Goal: Task Accomplishment & Management: Complete application form

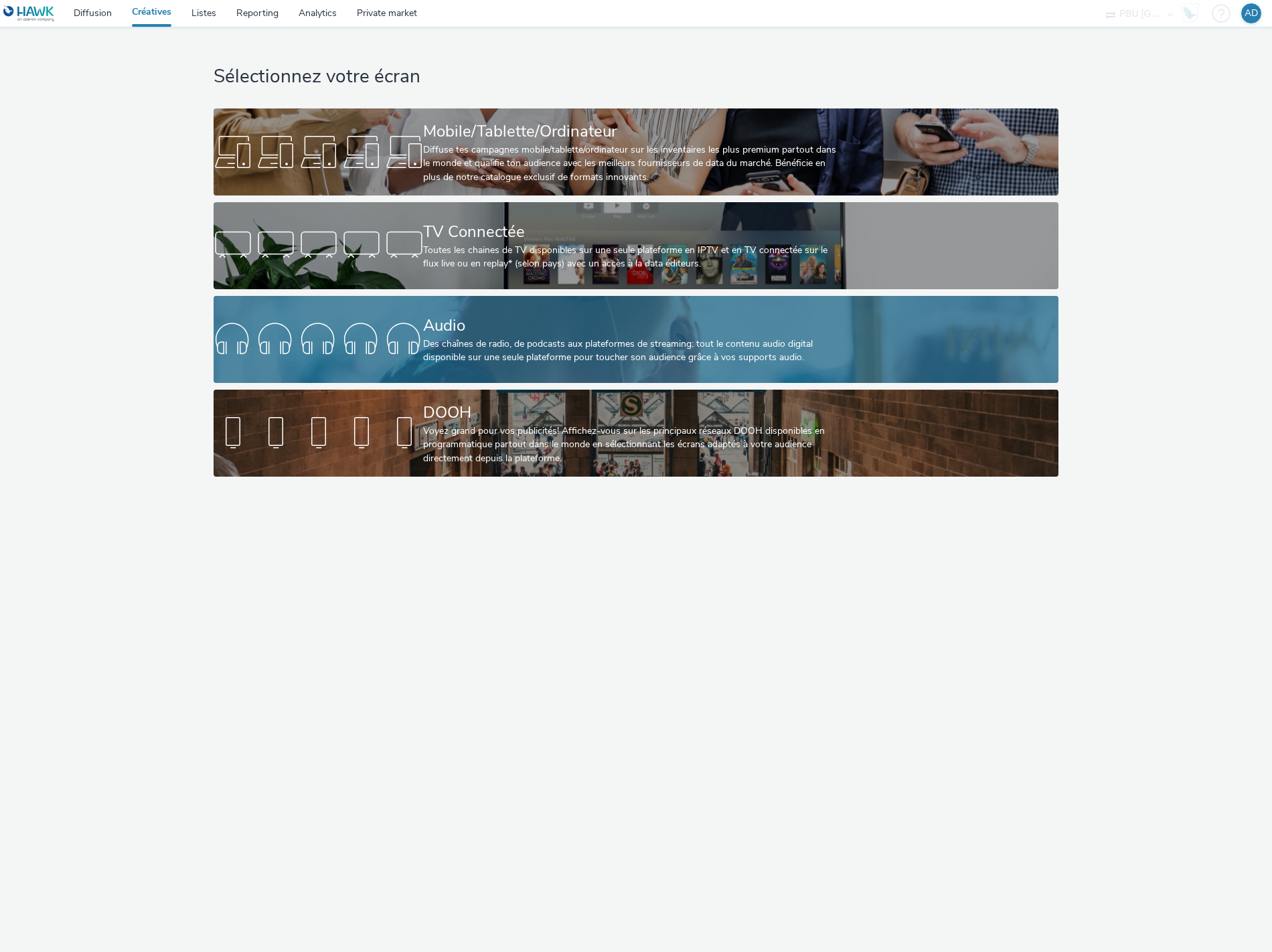
click at [478, 340] on div "Des chaînes de radio, de podcasts aux plateformes de streaming: tout le contenu…" at bounding box center [633, 351] width 420 height 27
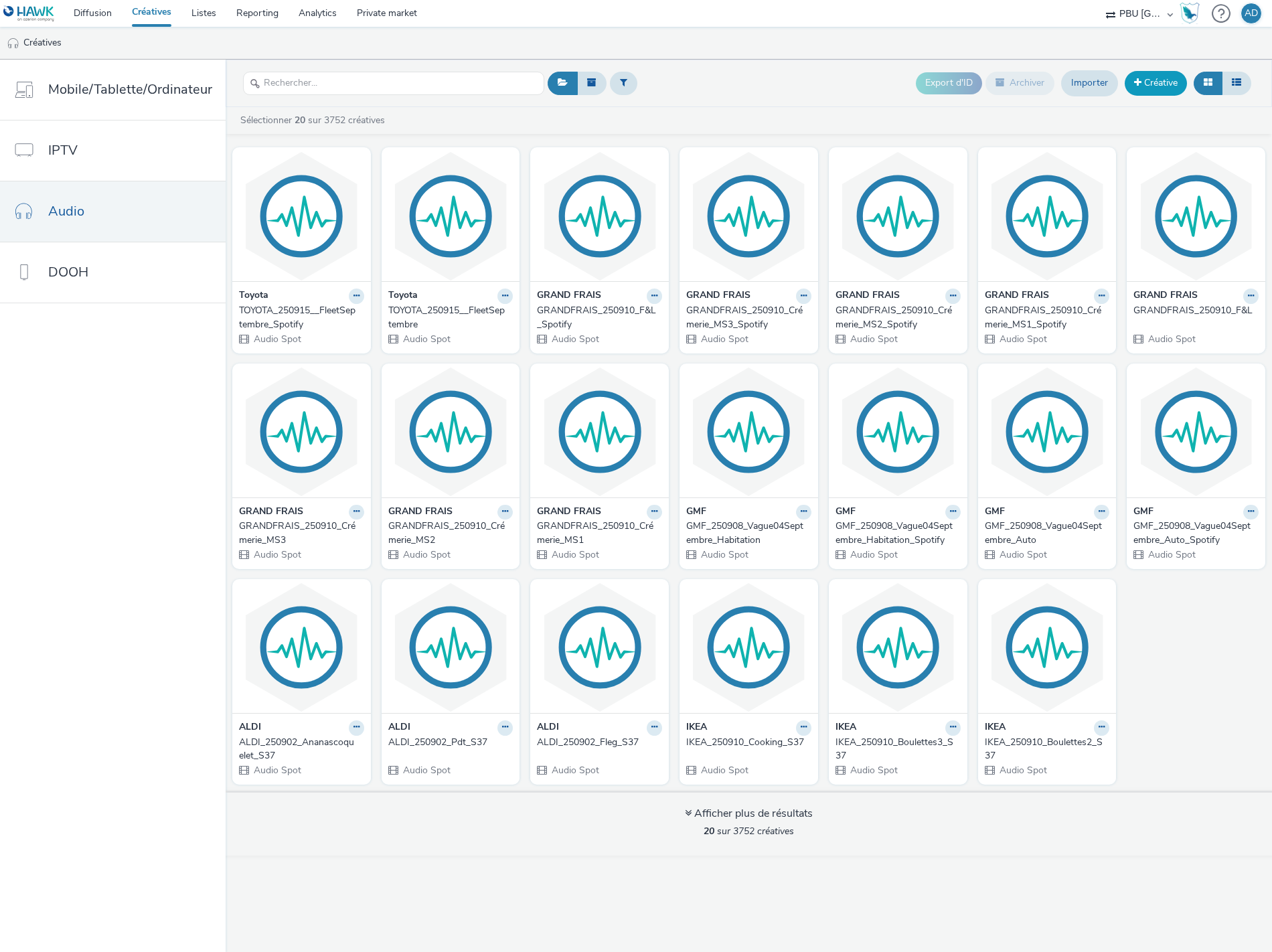
click at [1150, 88] on link "Créative" at bounding box center [1156, 83] width 62 height 24
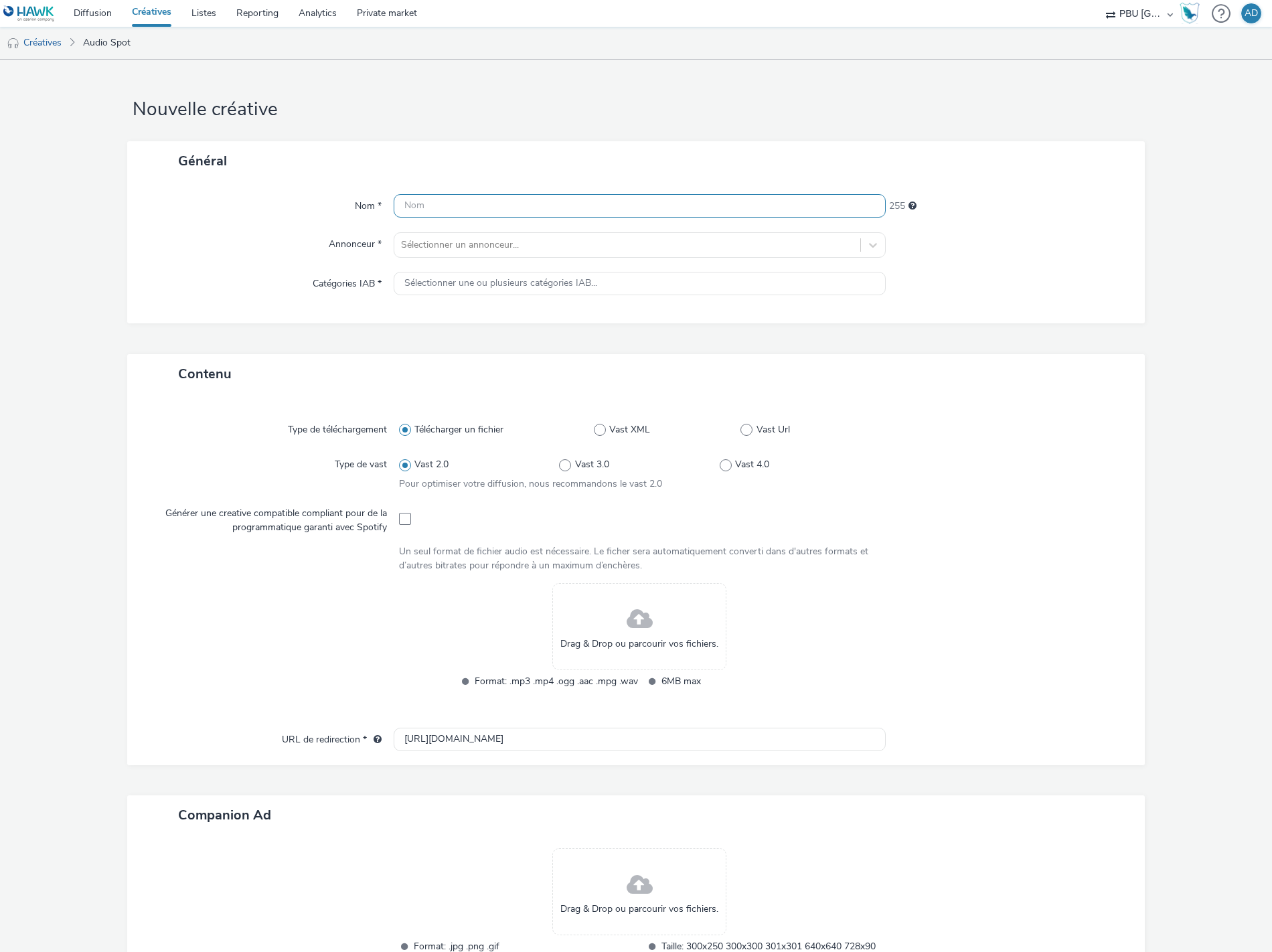
click at [429, 204] on input "text" at bounding box center [640, 206] width 492 height 24
paste input "IXINA_250913_Vague07_TvaOfferte"
type input "IXINA_250913_Vague07_TvaOfferte"
click at [432, 245] on div at bounding box center [627, 245] width 452 height 16
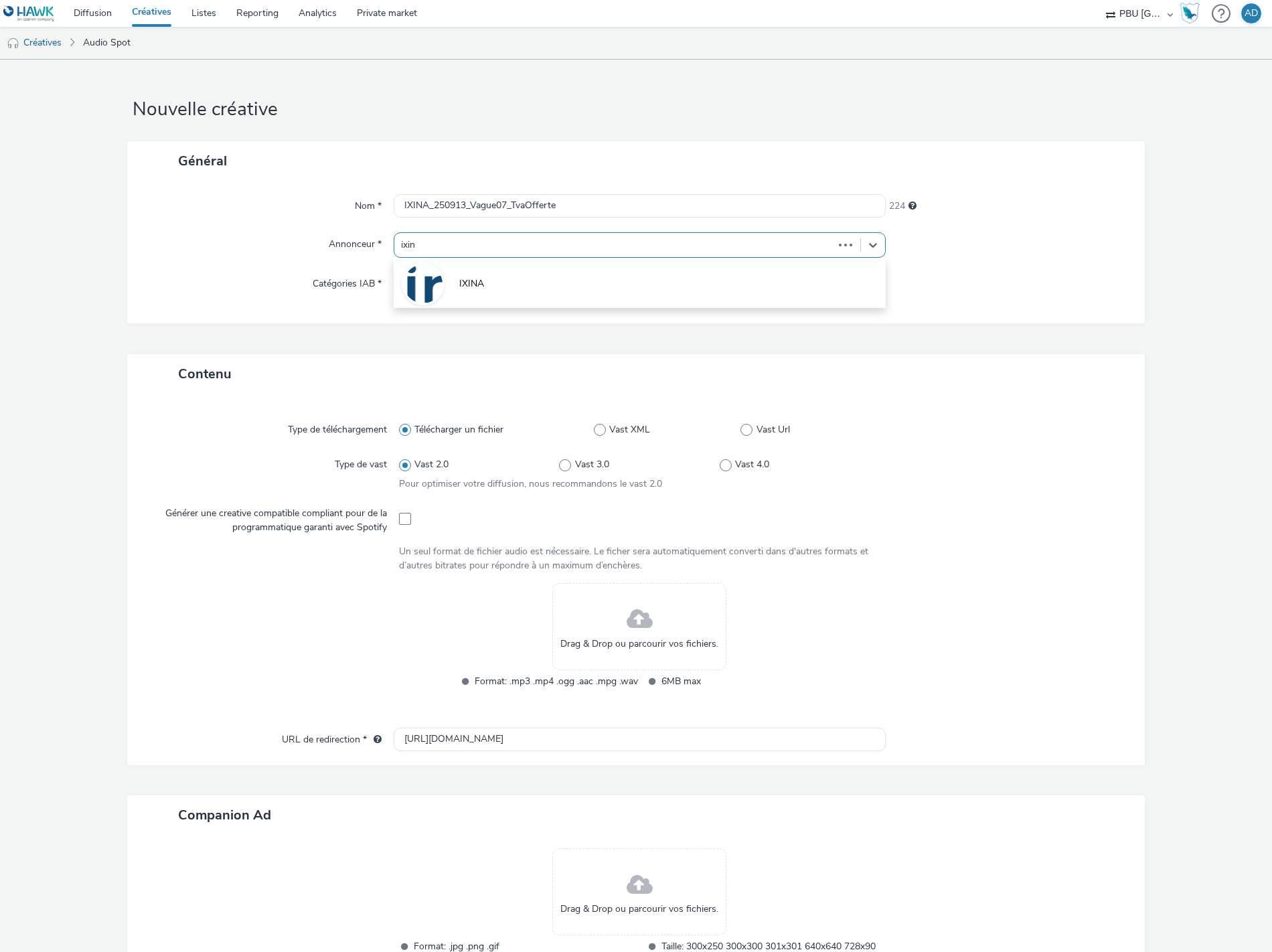
type input "ixina"
click at [460, 285] on span "IXINA" at bounding box center [471, 284] width 24 height 13
type input "[URL][DOMAIN_NAME]"
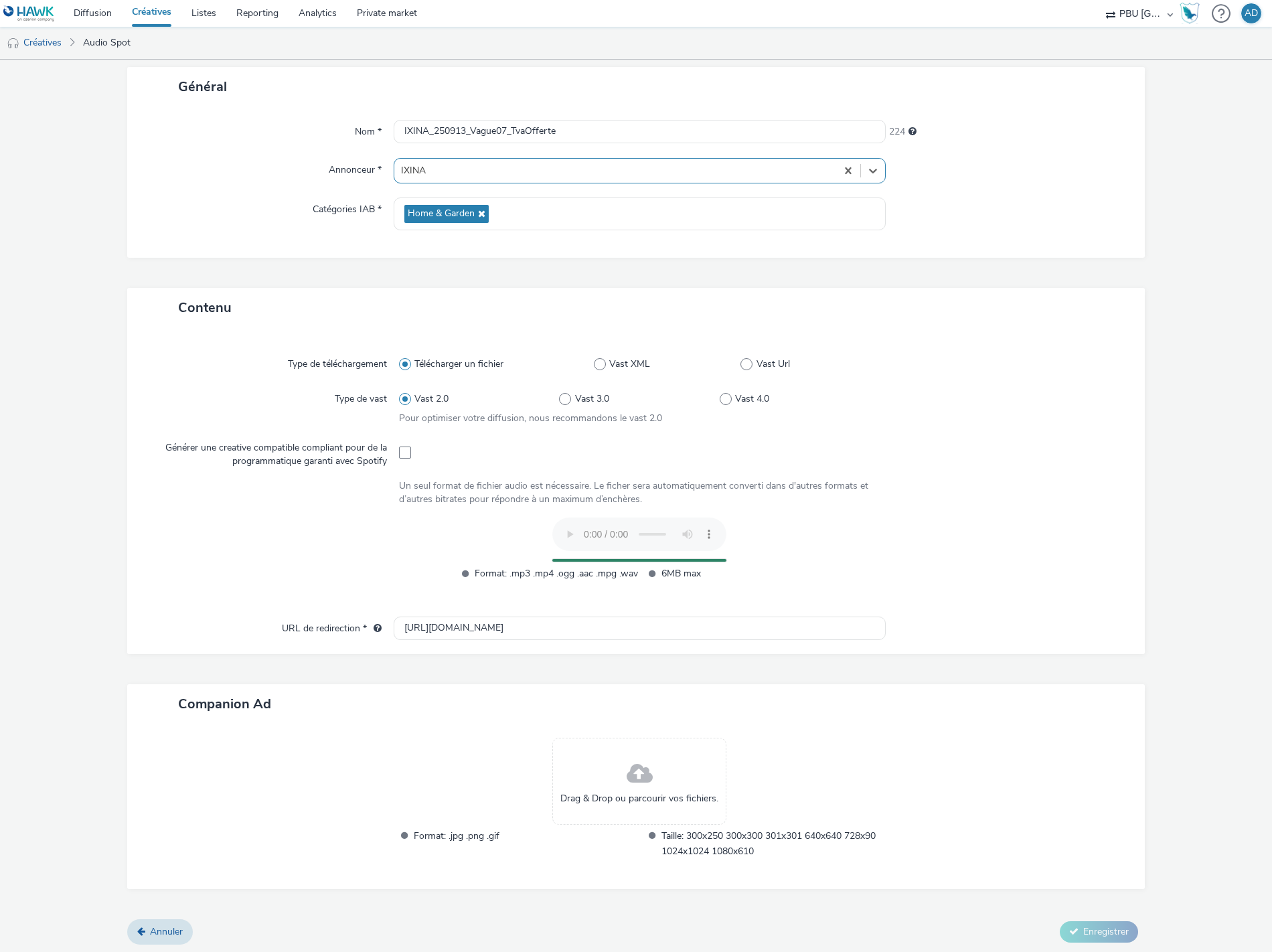
scroll to position [50, 0]
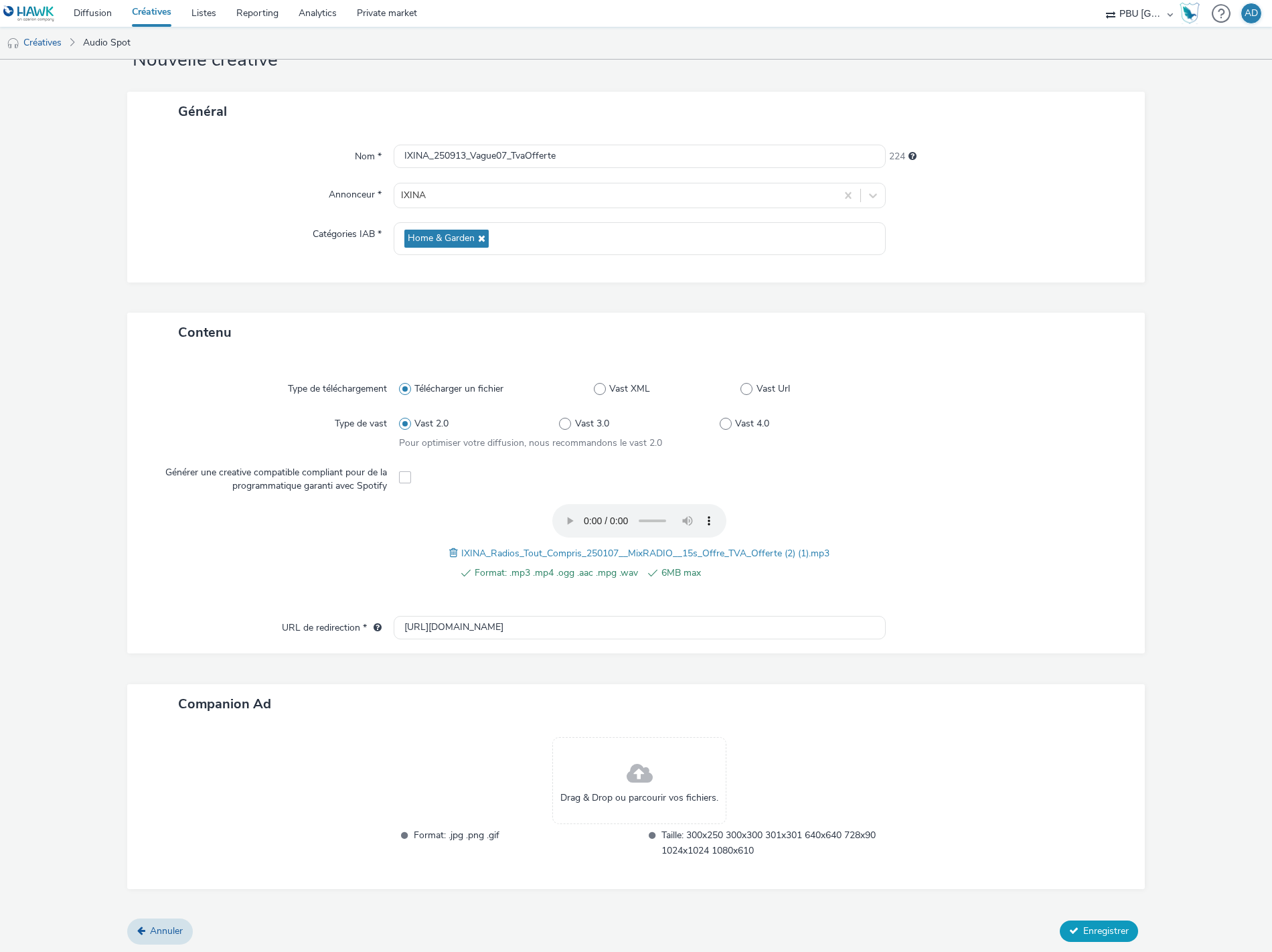
click at [1095, 928] on span "Enregistrer" at bounding box center [1106, 930] width 45 height 13
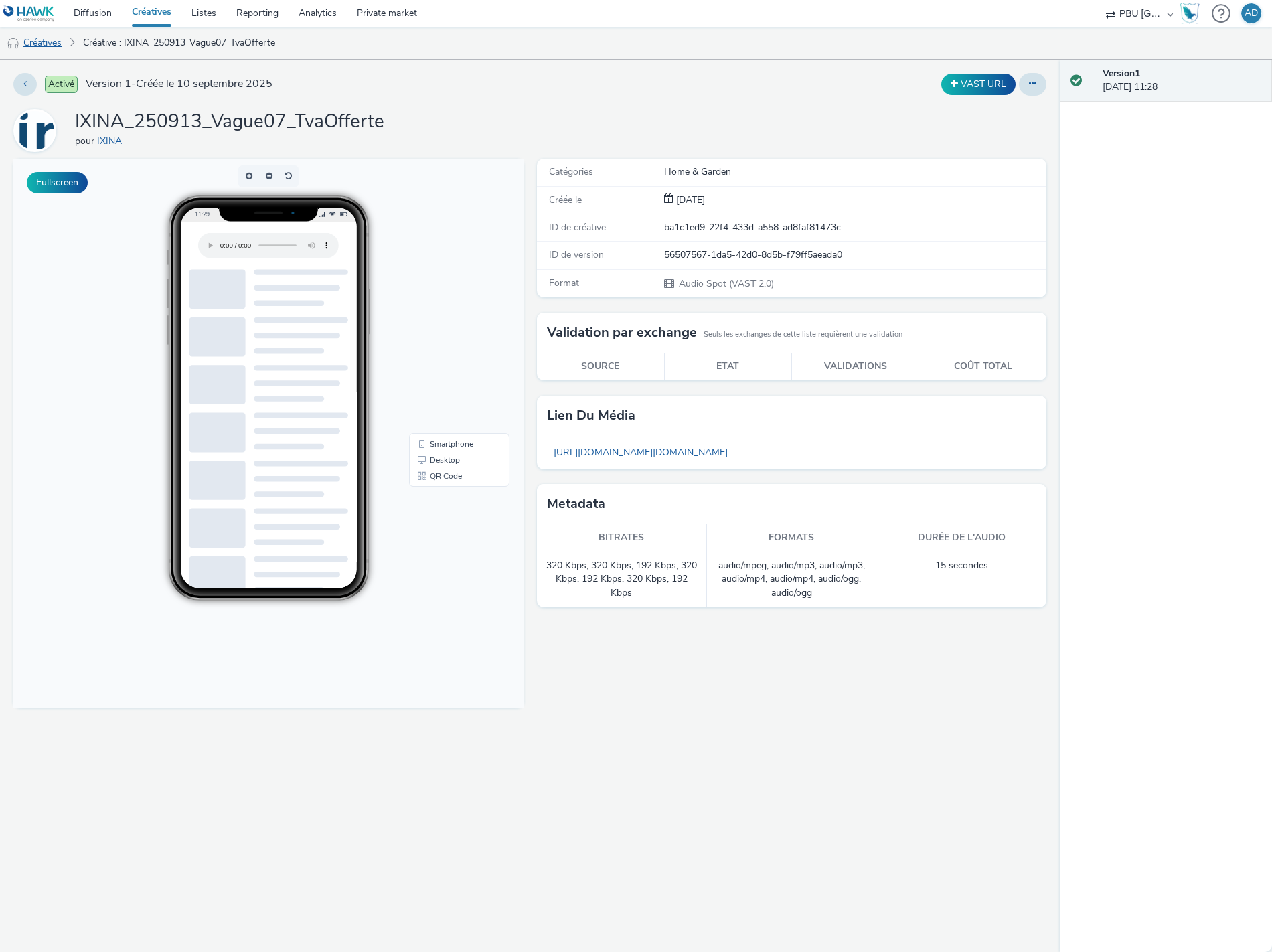
click at [50, 48] on link "Créatives" at bounding box center [34, 42] width 68 height 32
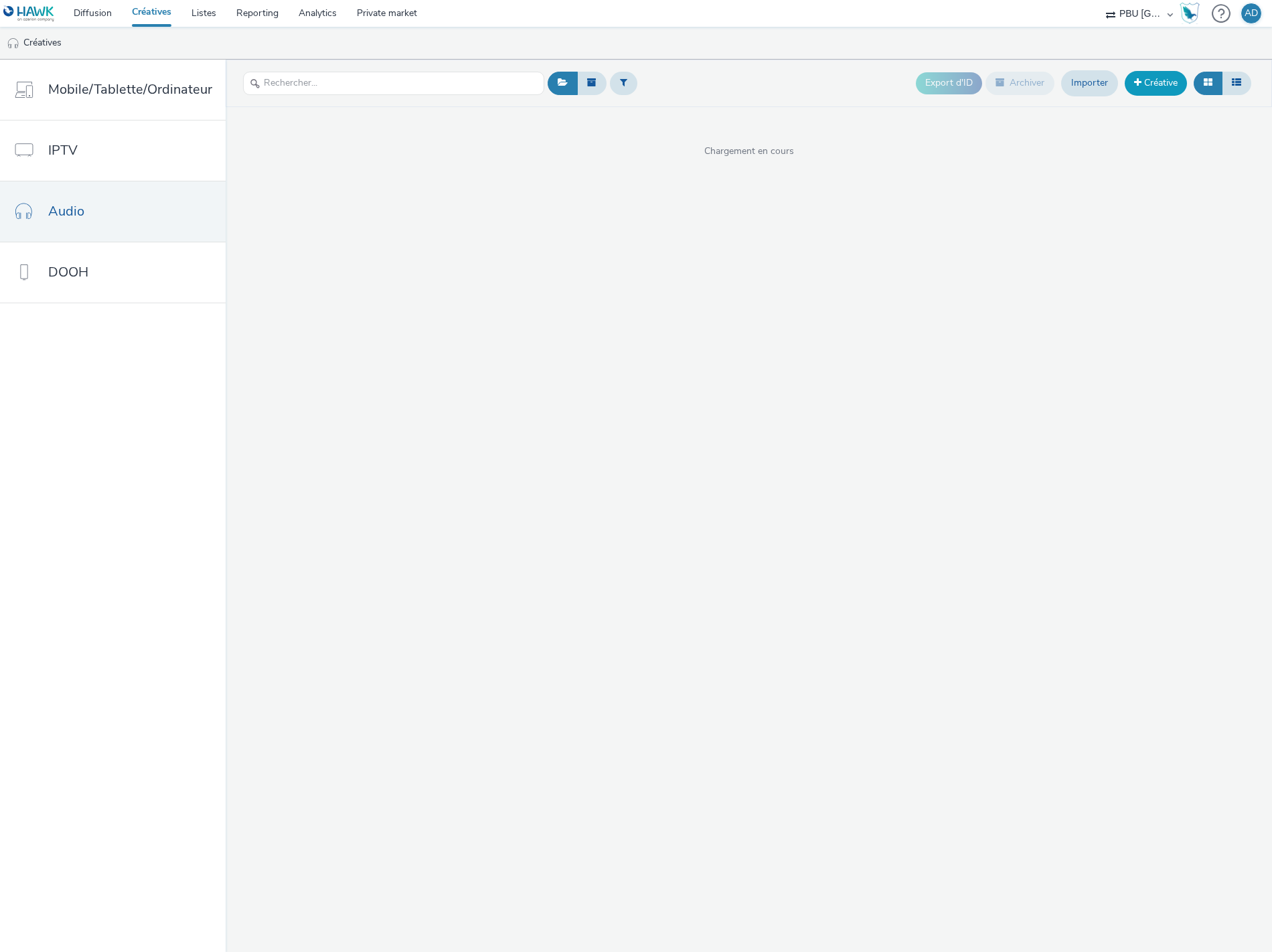
click at [1167, 79] on link "Créative" at bounding box center [1156, 83] width 62 height 24
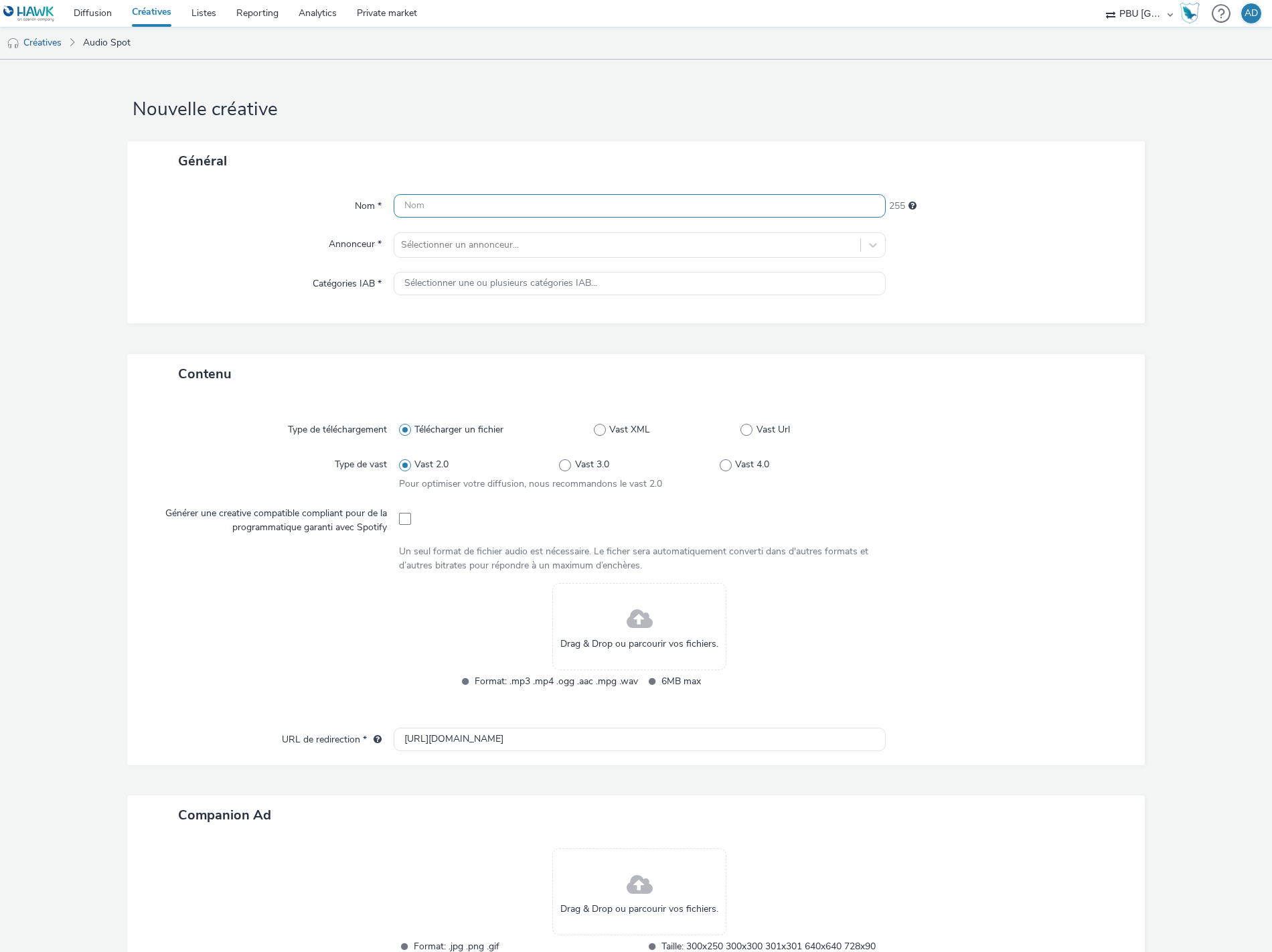
click at [430, 205] on input "text" at bounding box center [640, 206] width 492 height 24
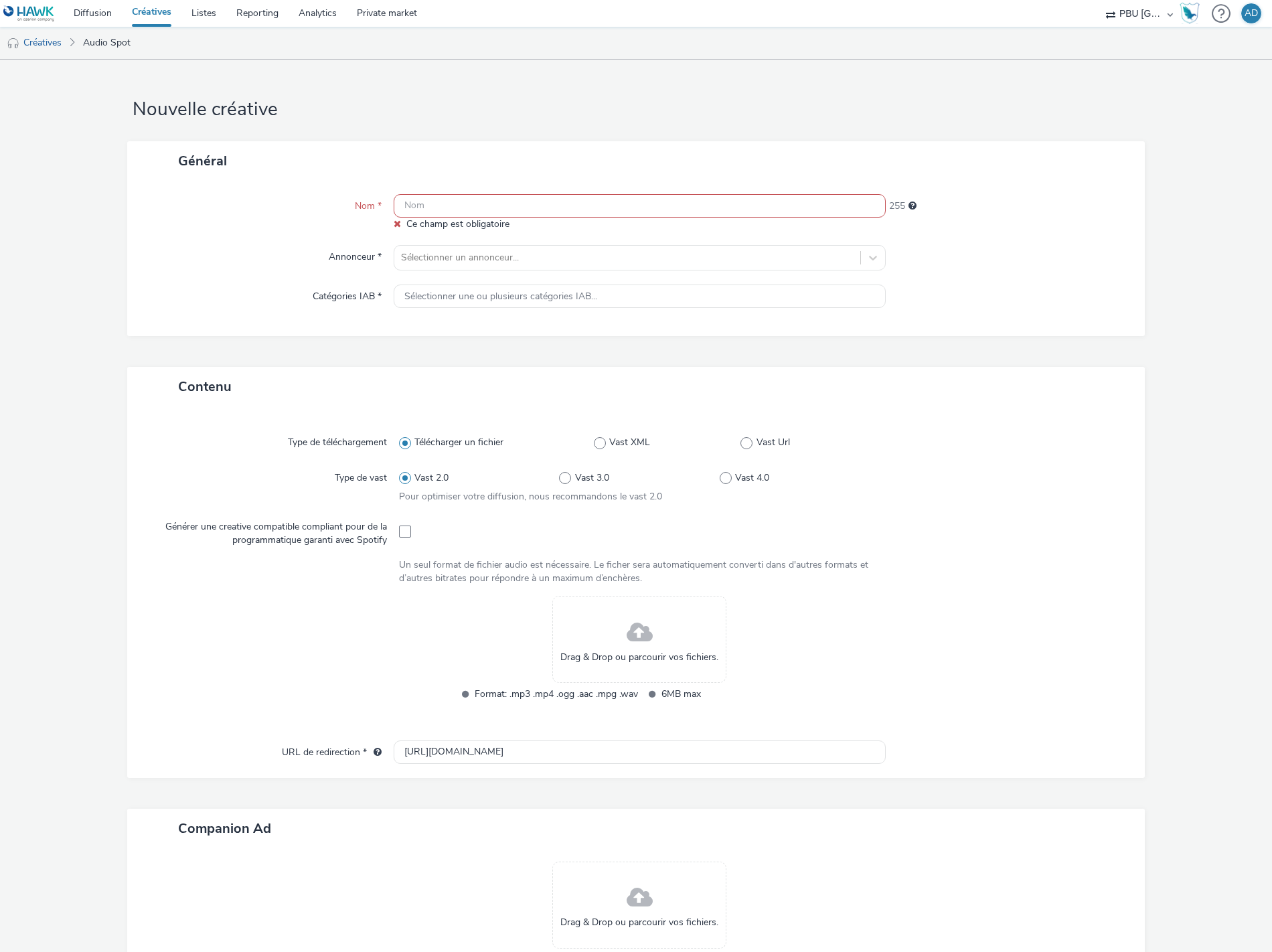
click at [441, 211] on input "text" at bounding box center [640, 206] width 492 height 24
paste input "IXINA_250913_Vague07_TvaOfferte_Spotify"
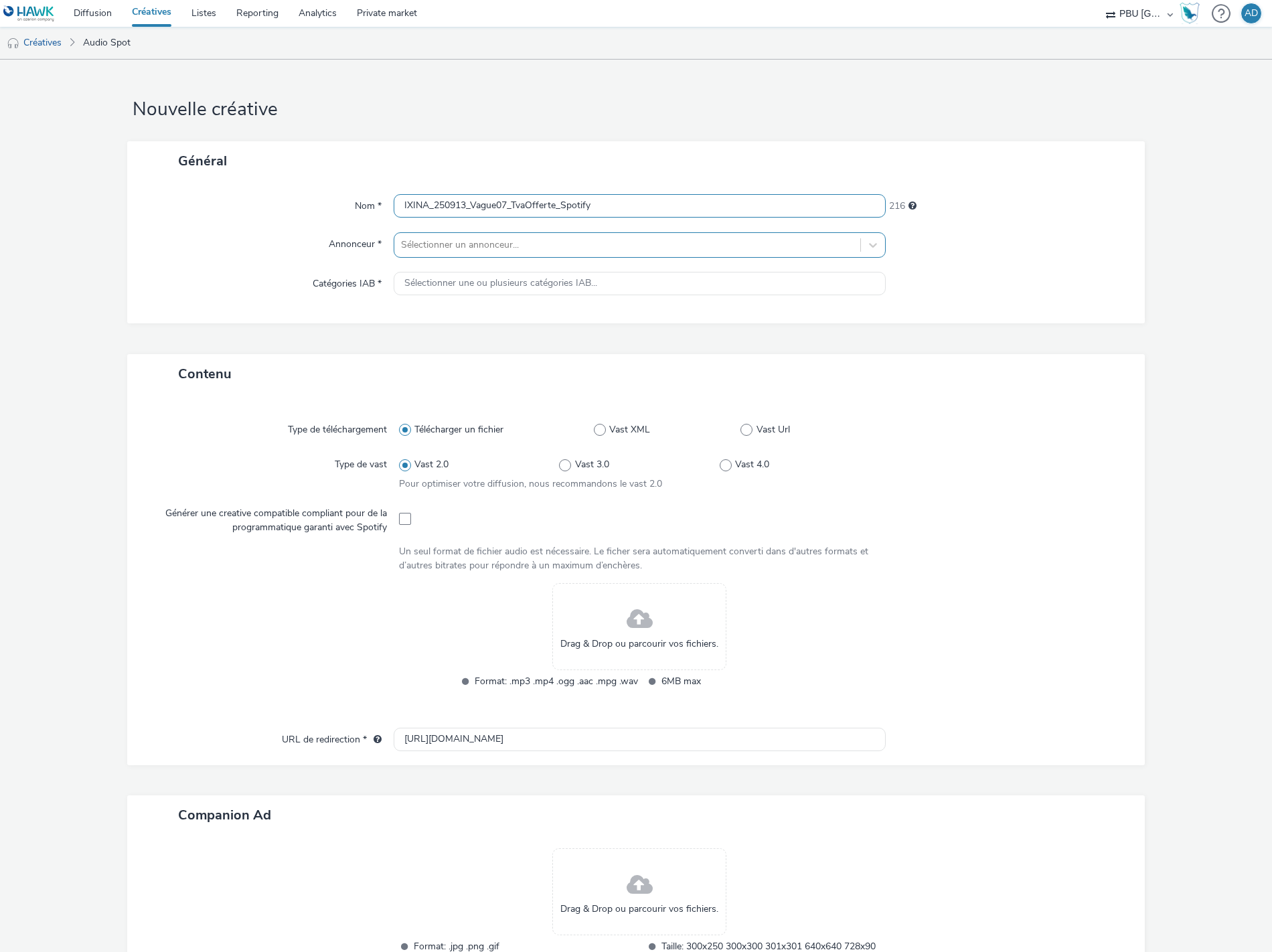
type input "IXINA_250913_Vague07_TvaOfferte_Spotify"
click at [563, 252] on div at bounding box center [627, 245] width 452 height 16
type input "ixina"
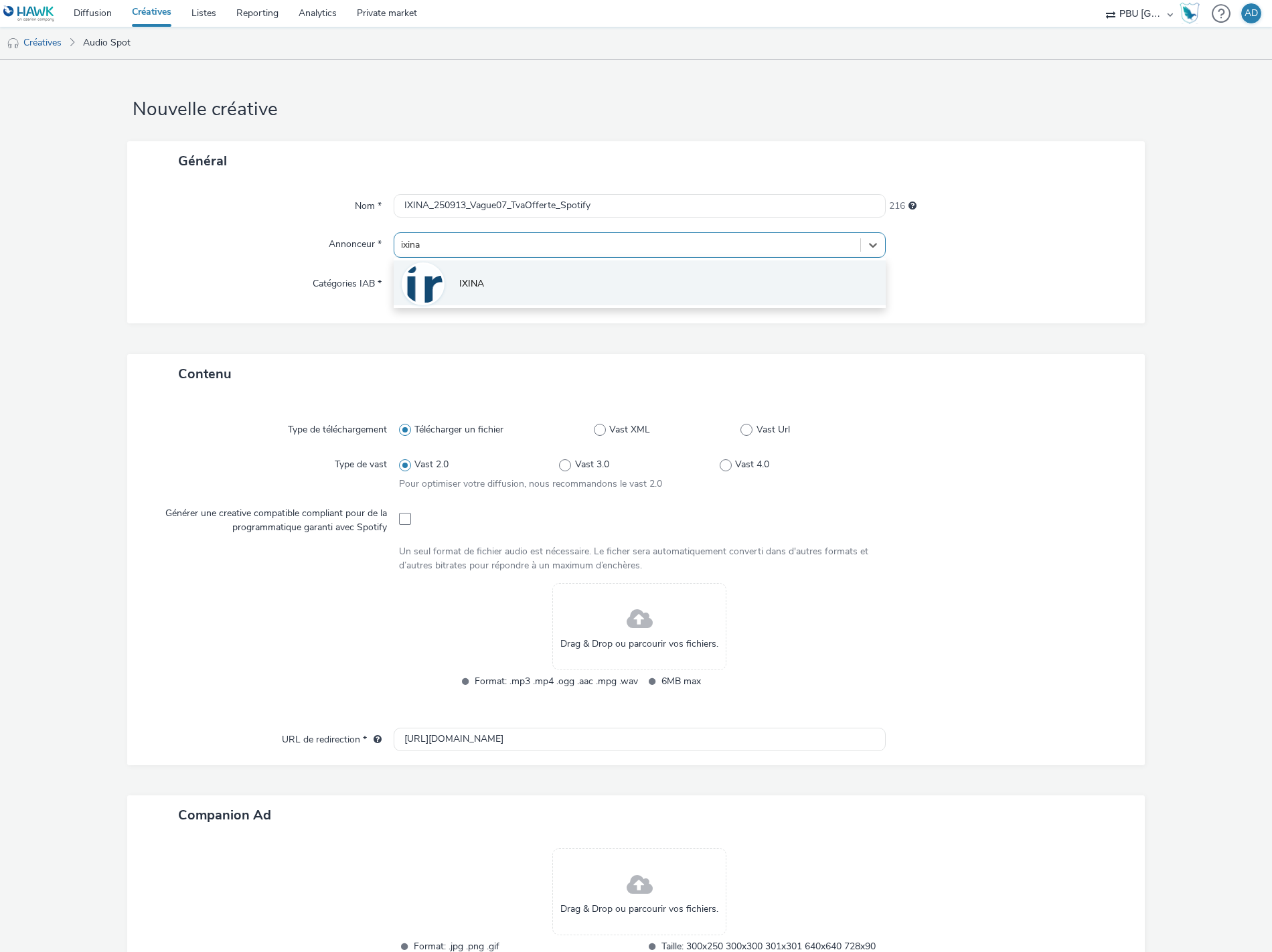
click at [496, 293] on li "IXINA" at bounding box center [640, 282] width 492 height 44
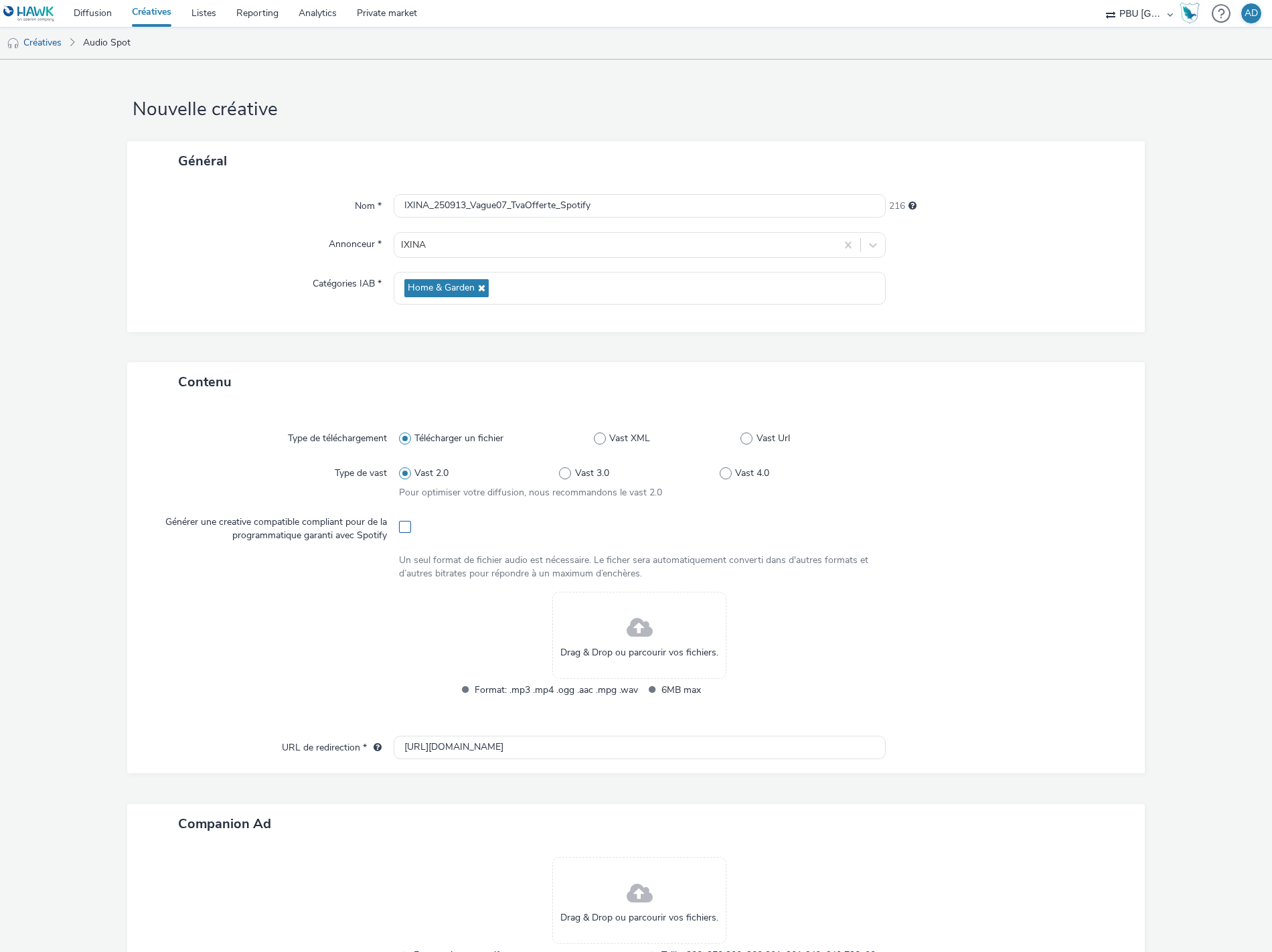
click at [399, 531] on span at bounding box center [405, 526] width 12 height 12
checkbox input "true"
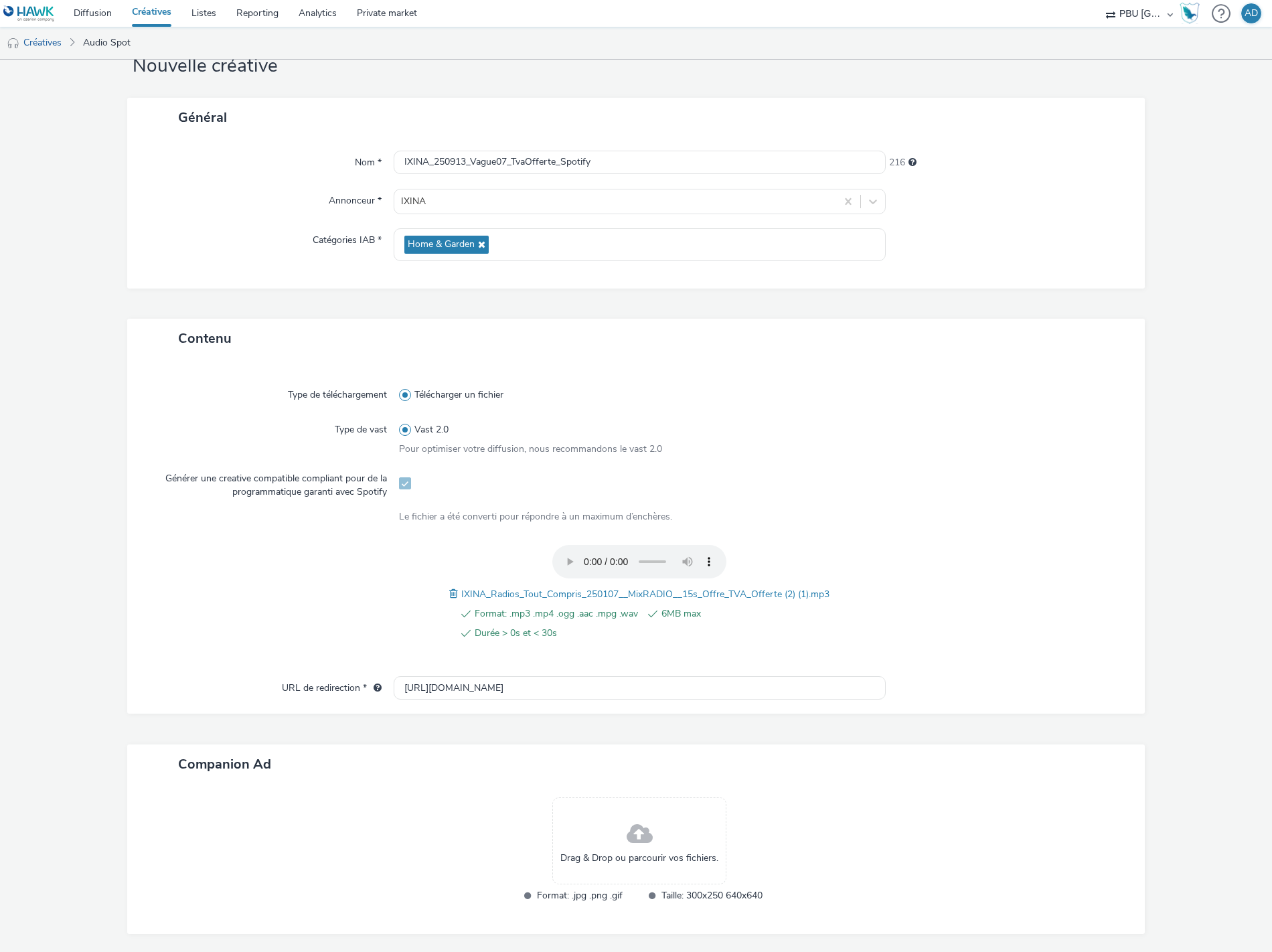
scroll to position [87, 0]
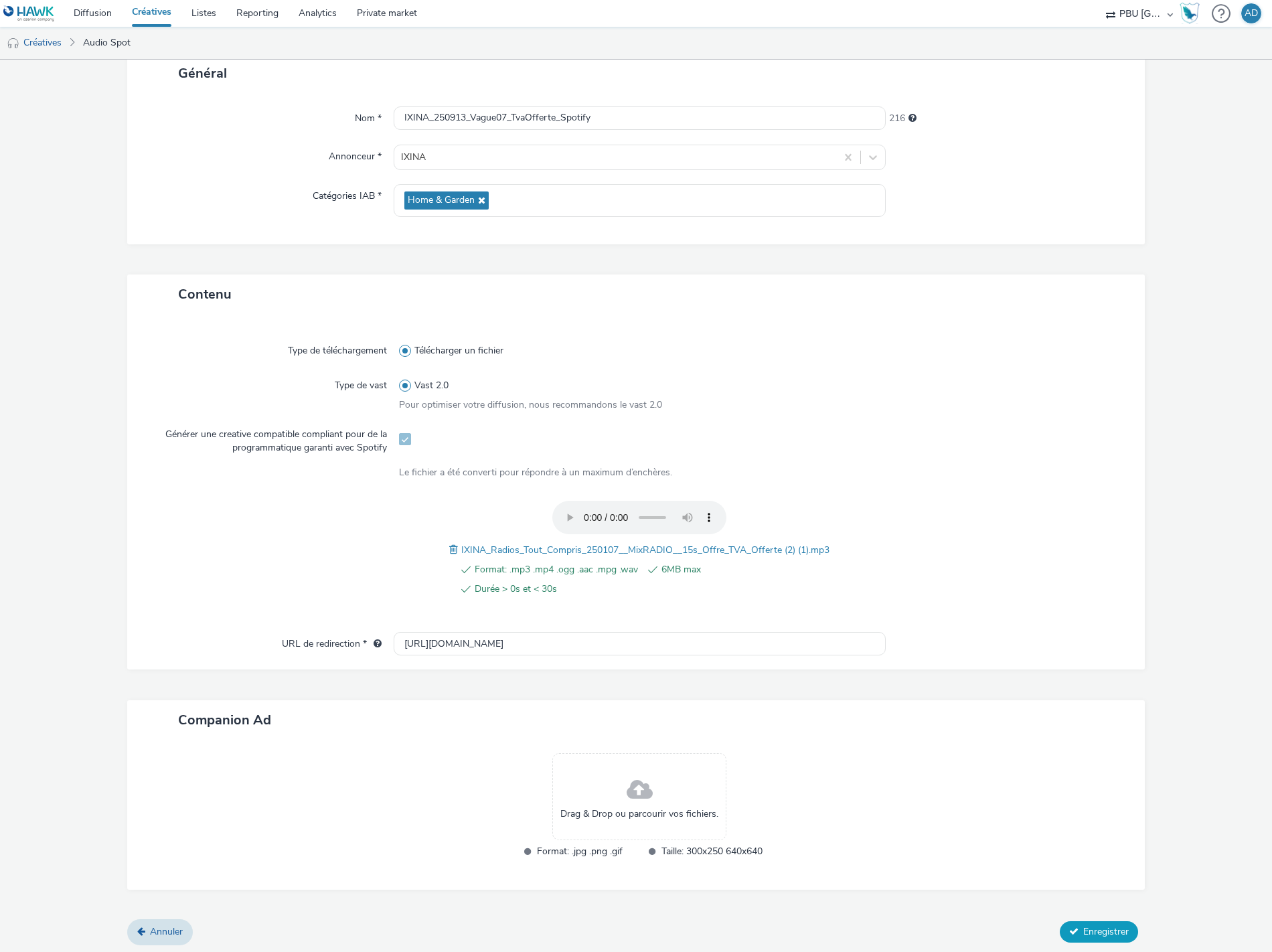
click at [1118, 927] on button "Enregistrer" at bounding box center [1099, 931] width 79 height 22
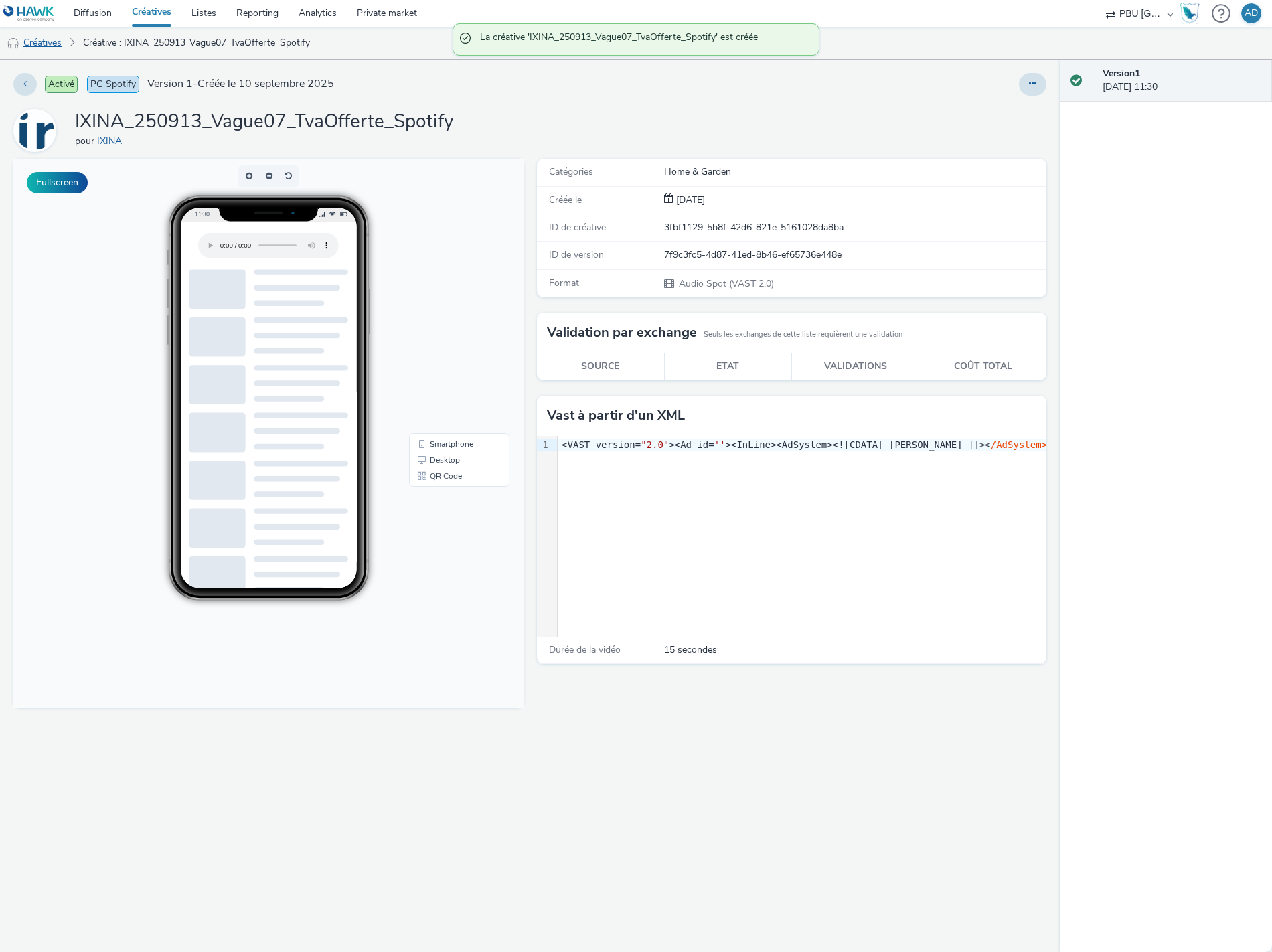
click at [59, 44] on link "Créatives" at bounding box center [34, 42] width 68 height 32
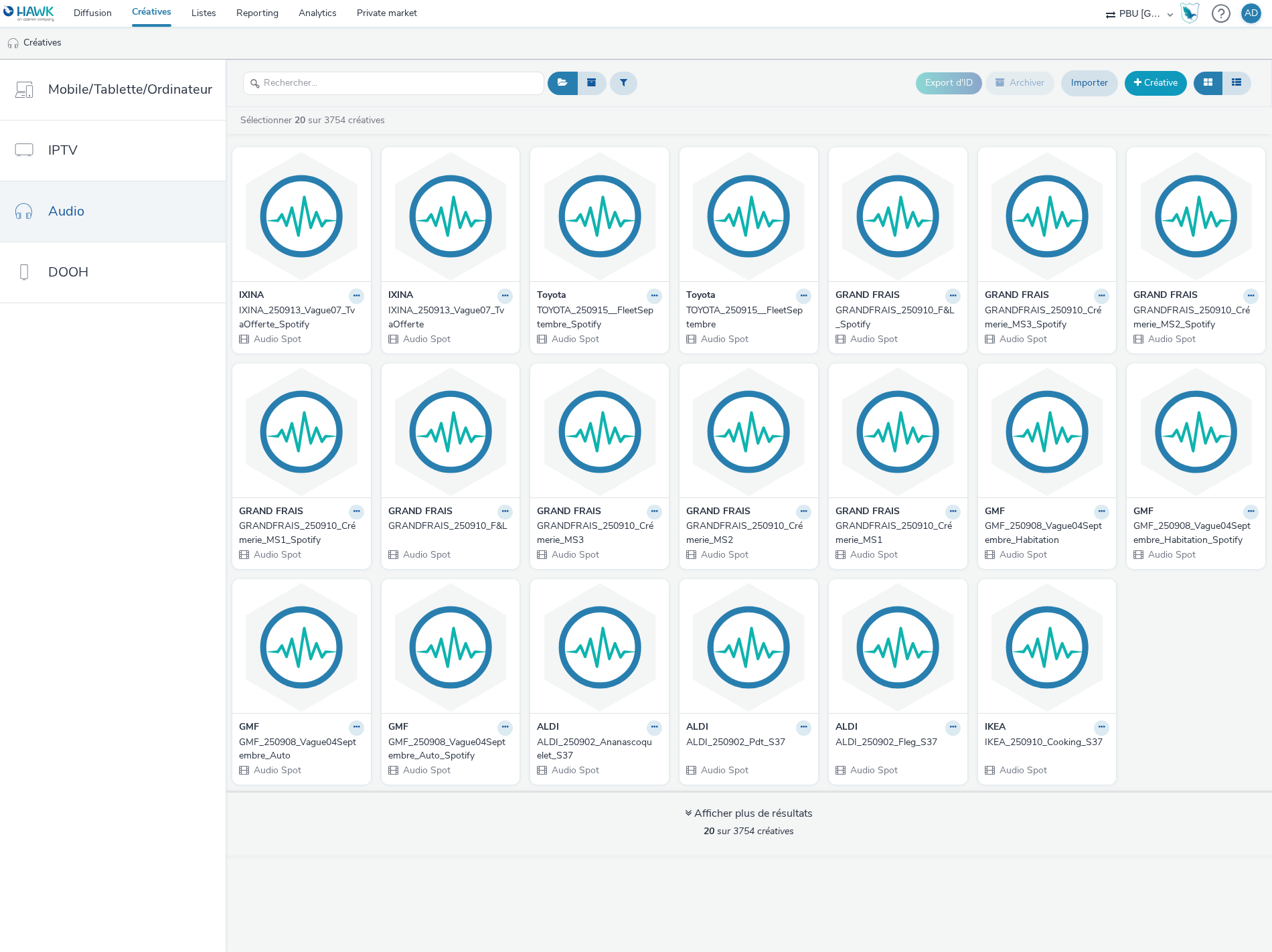
click at [1166, 81] on link "Créative" at bounding box center [1156, 83] width 62 height 24
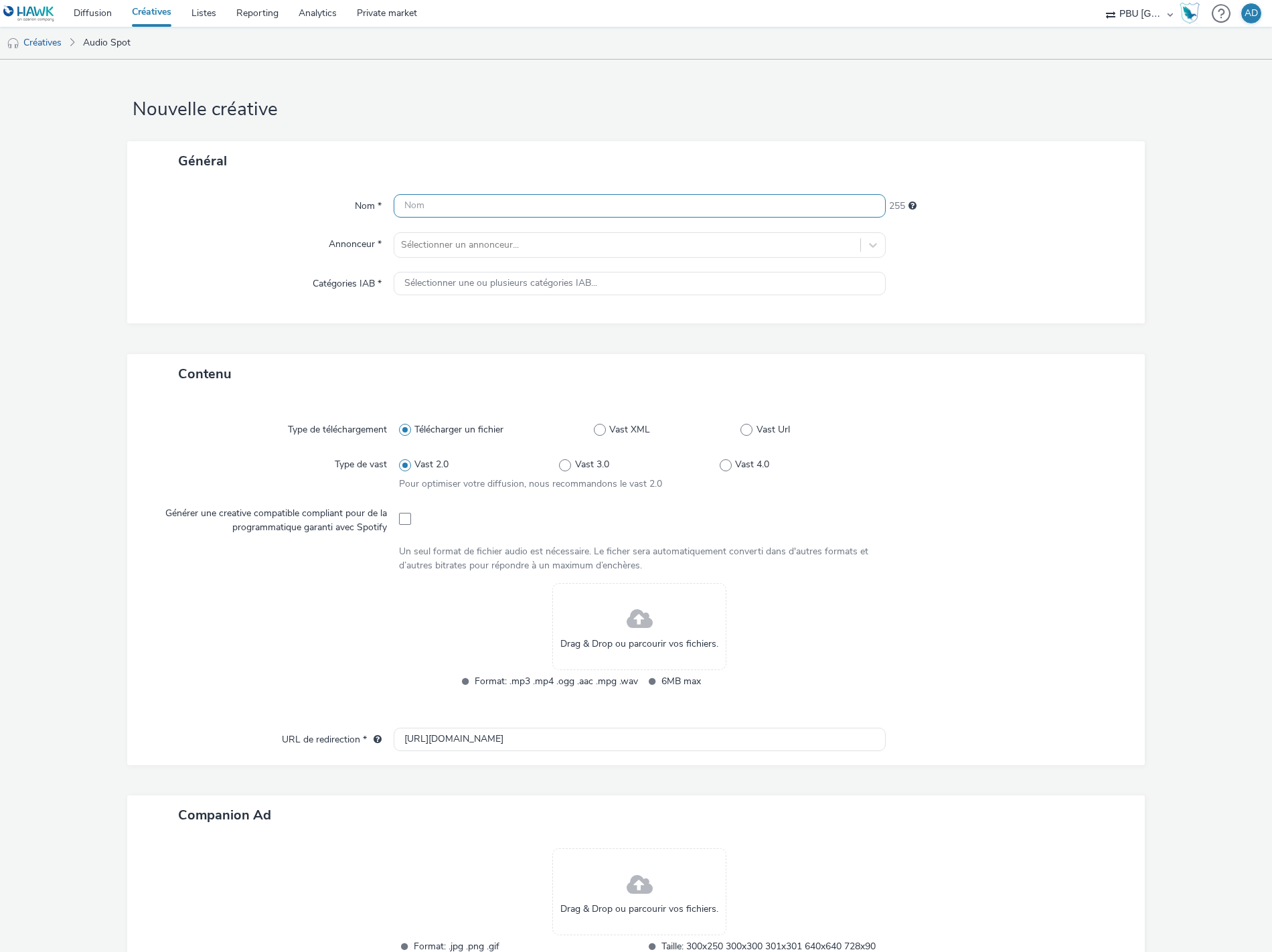
click at [429, 203] on input "text" at bounding box center [640, 206] width 492 height 24
paste input "IXINA_250913_Vague07_Générique"
type input "IXINA_250913_Vague07_Générique"
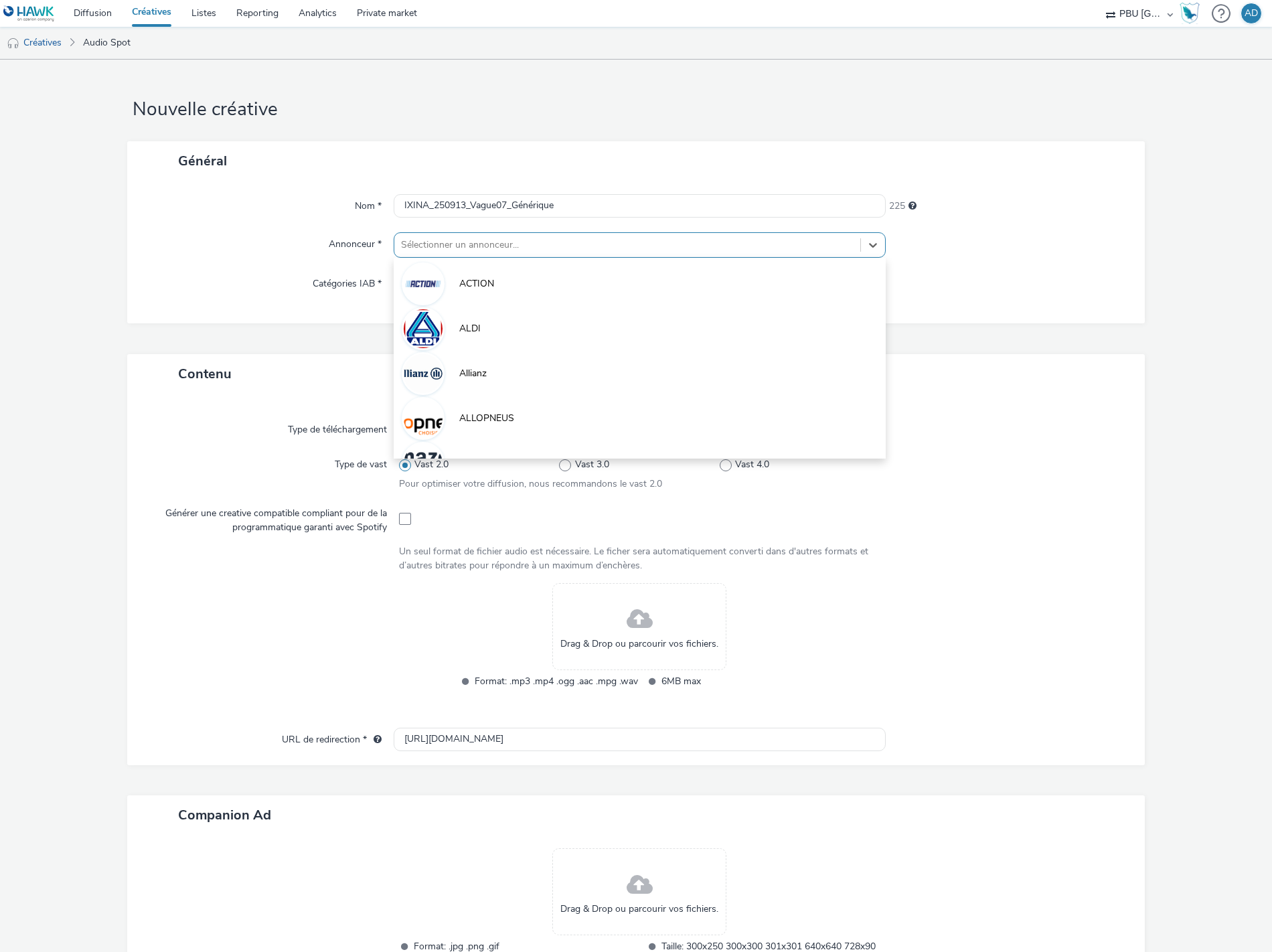
click at [415, 239] on div at bounding box center [627, 245] width 452 height 16
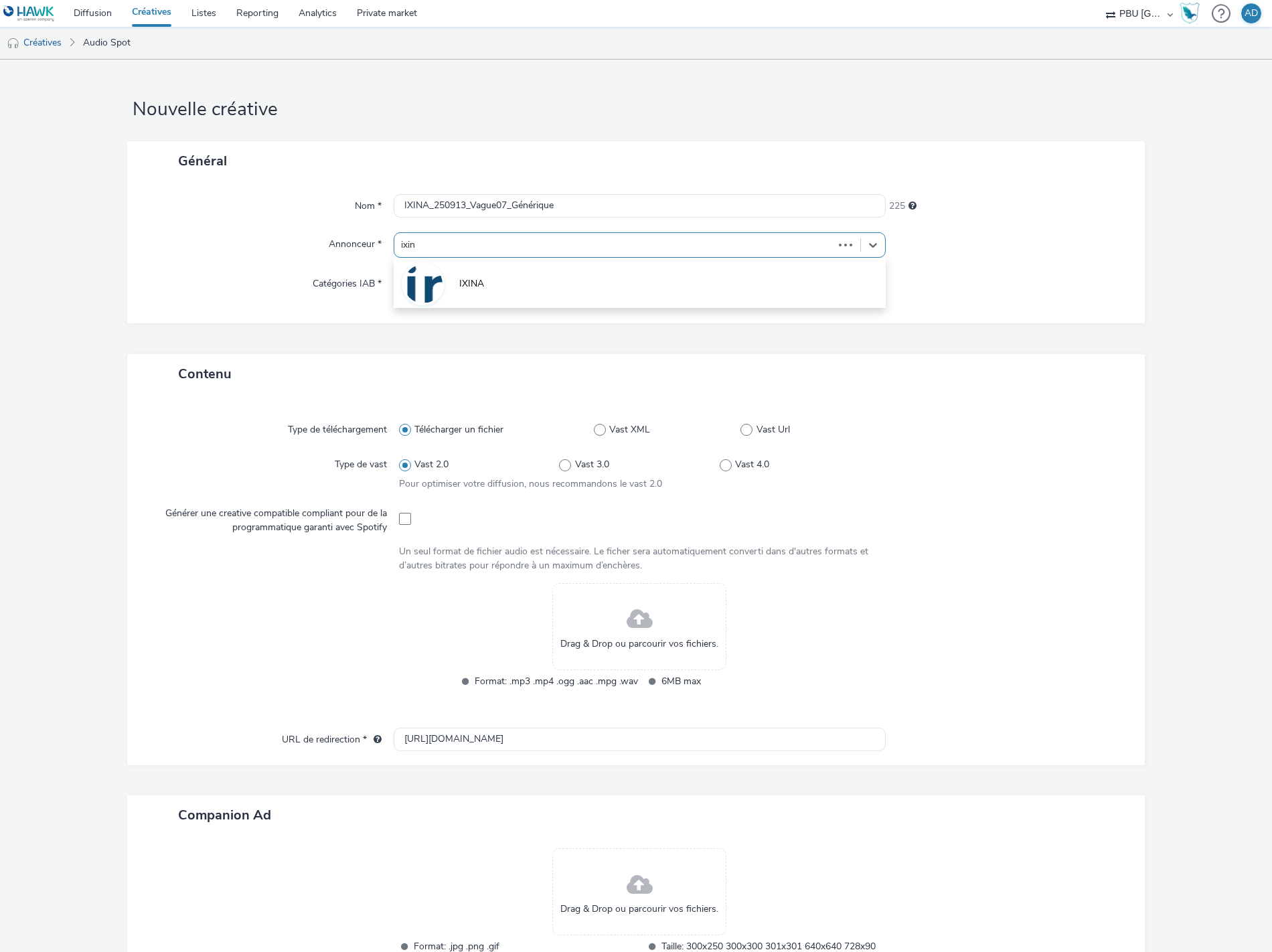
type input "ixina"
click at [507, 291] on li "IXINA" at bounding box center [640, 282] width 492 height 44
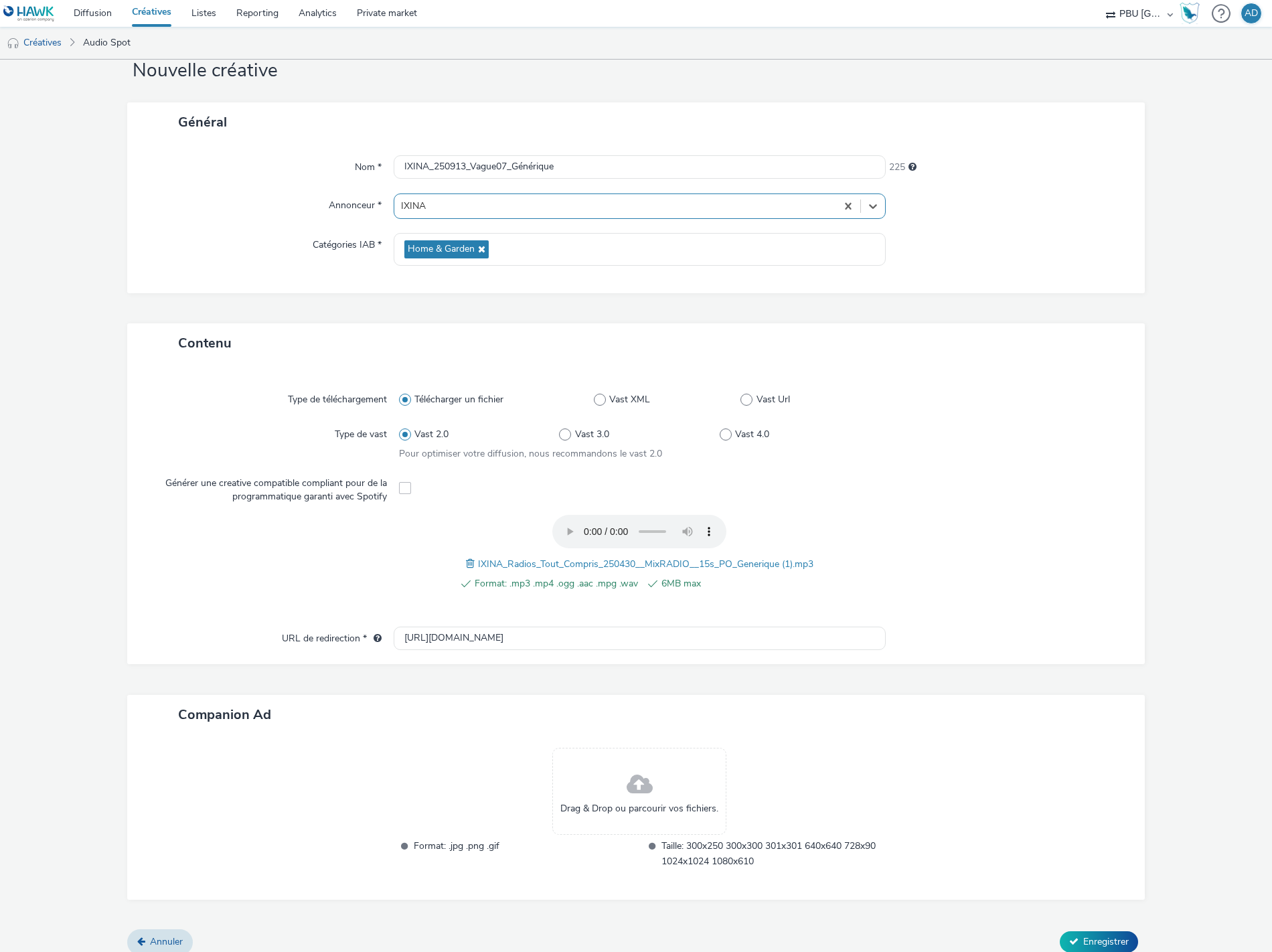
scroll to position [50, 0]
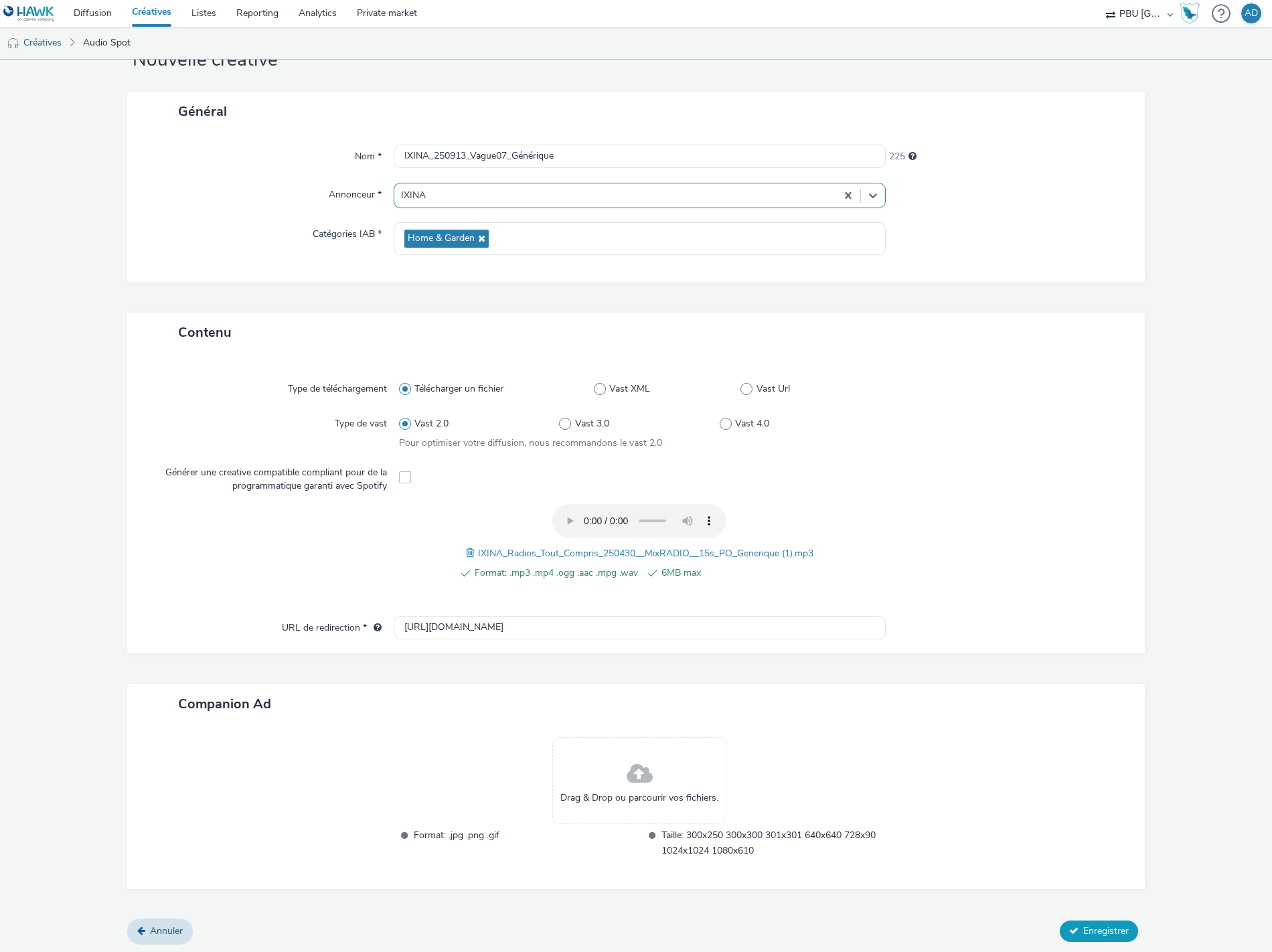
click at [1095, 928] on span "Enregistrer" at bounding box center [1106, 930] width 45 height 13
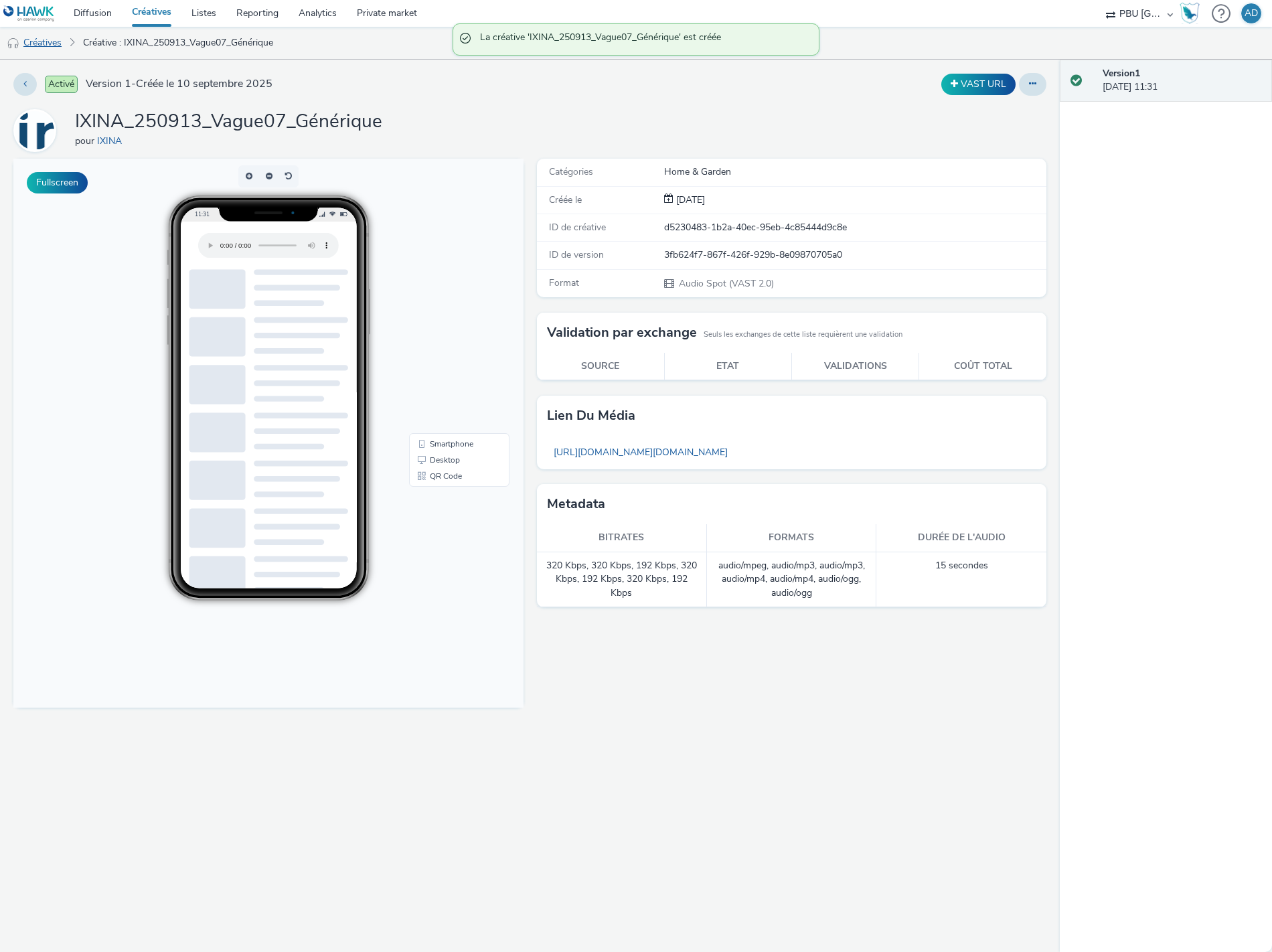
click at [25, 42] on link "Créatives" at bounding box center [34, 42] width 68 height 32
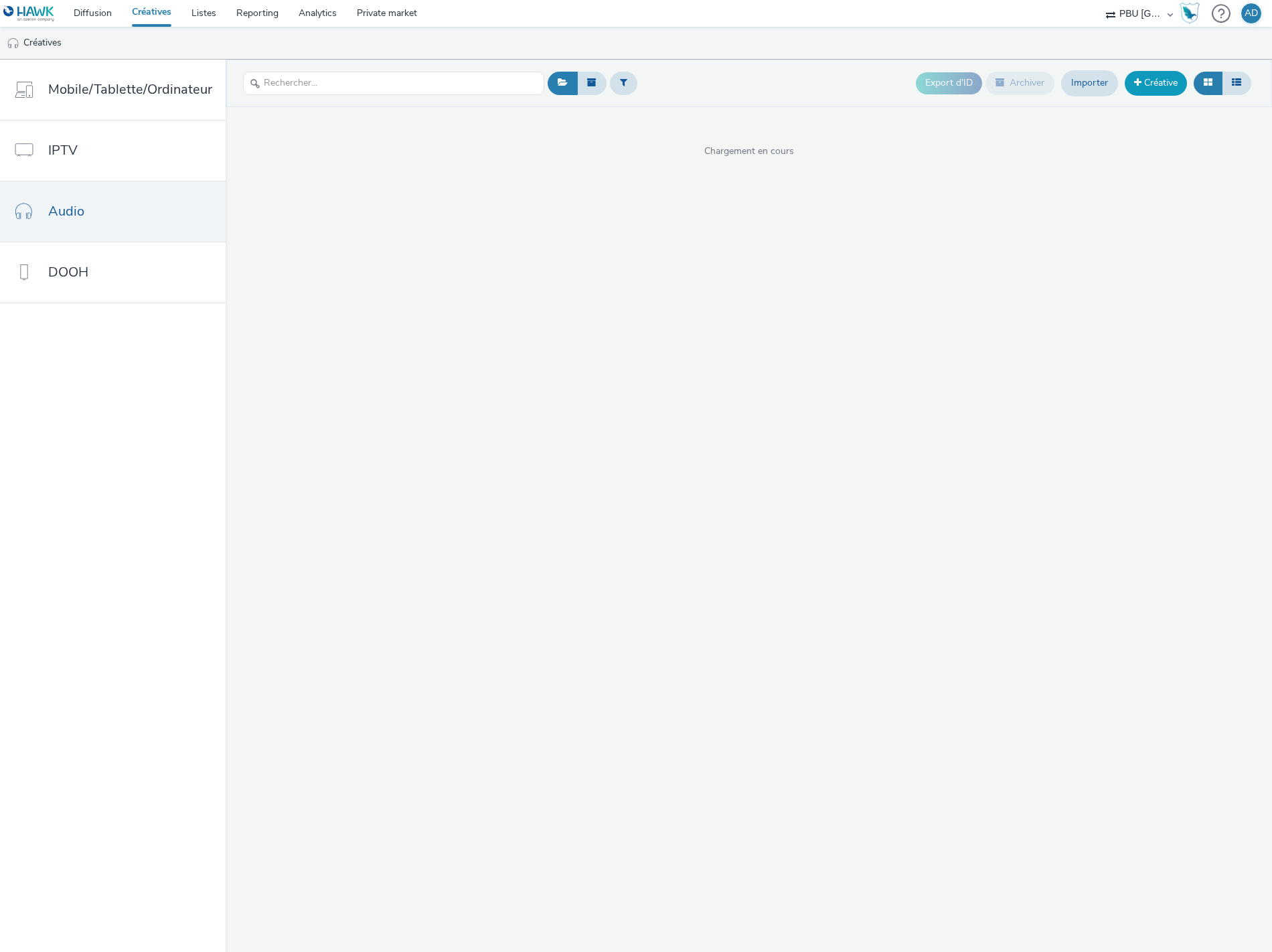
click at [1138, 85] on span at bounding box center [1138, 82] width 7 height 10
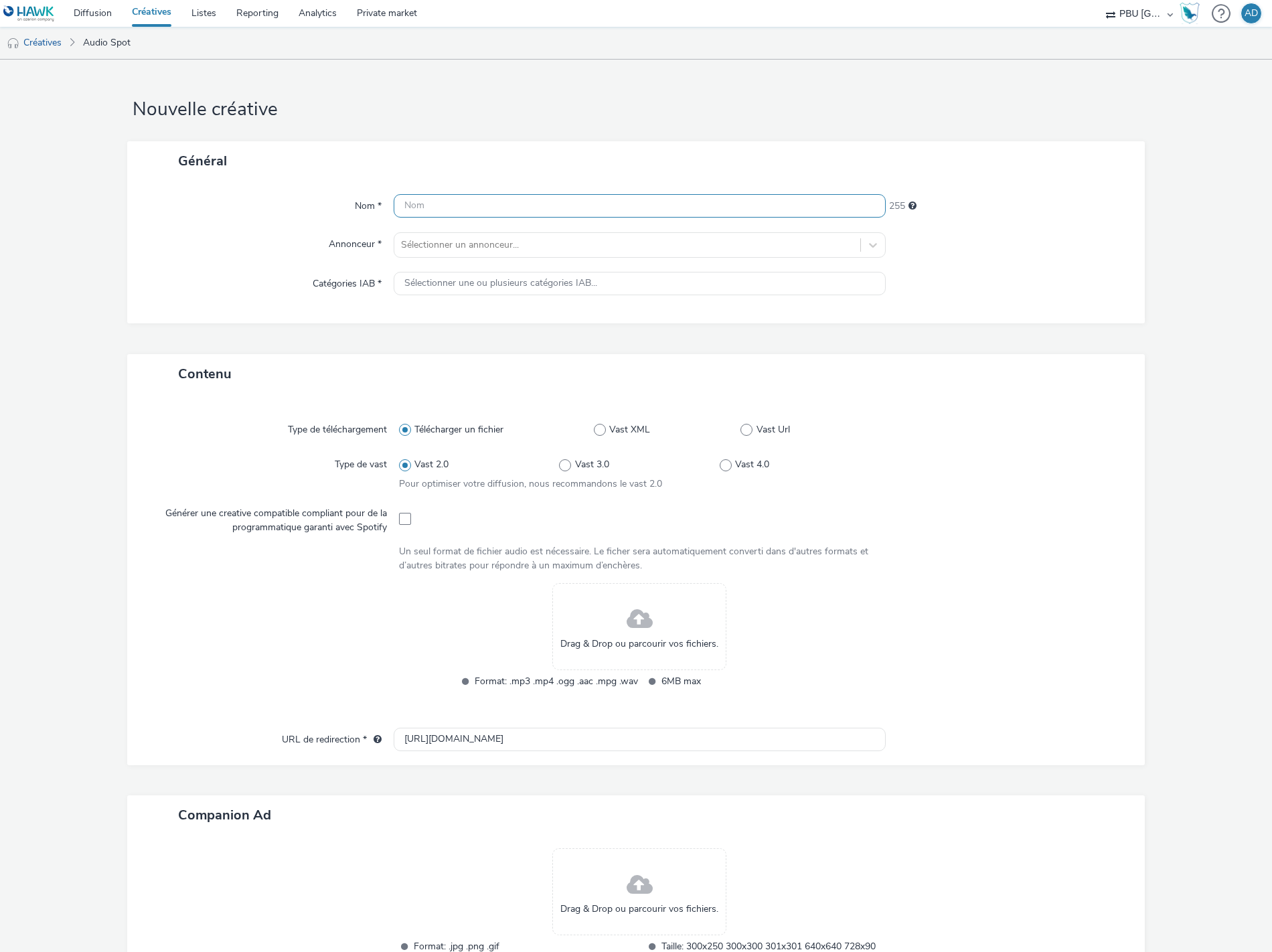
click at [456, 211] on input "text" at bounding box center [640, 206] width 492 height 24
paste input "IXINA_250913_Vague07_Générique_Spotify"
type input "IXINA_250913_Vague07_Générique_Spotify"
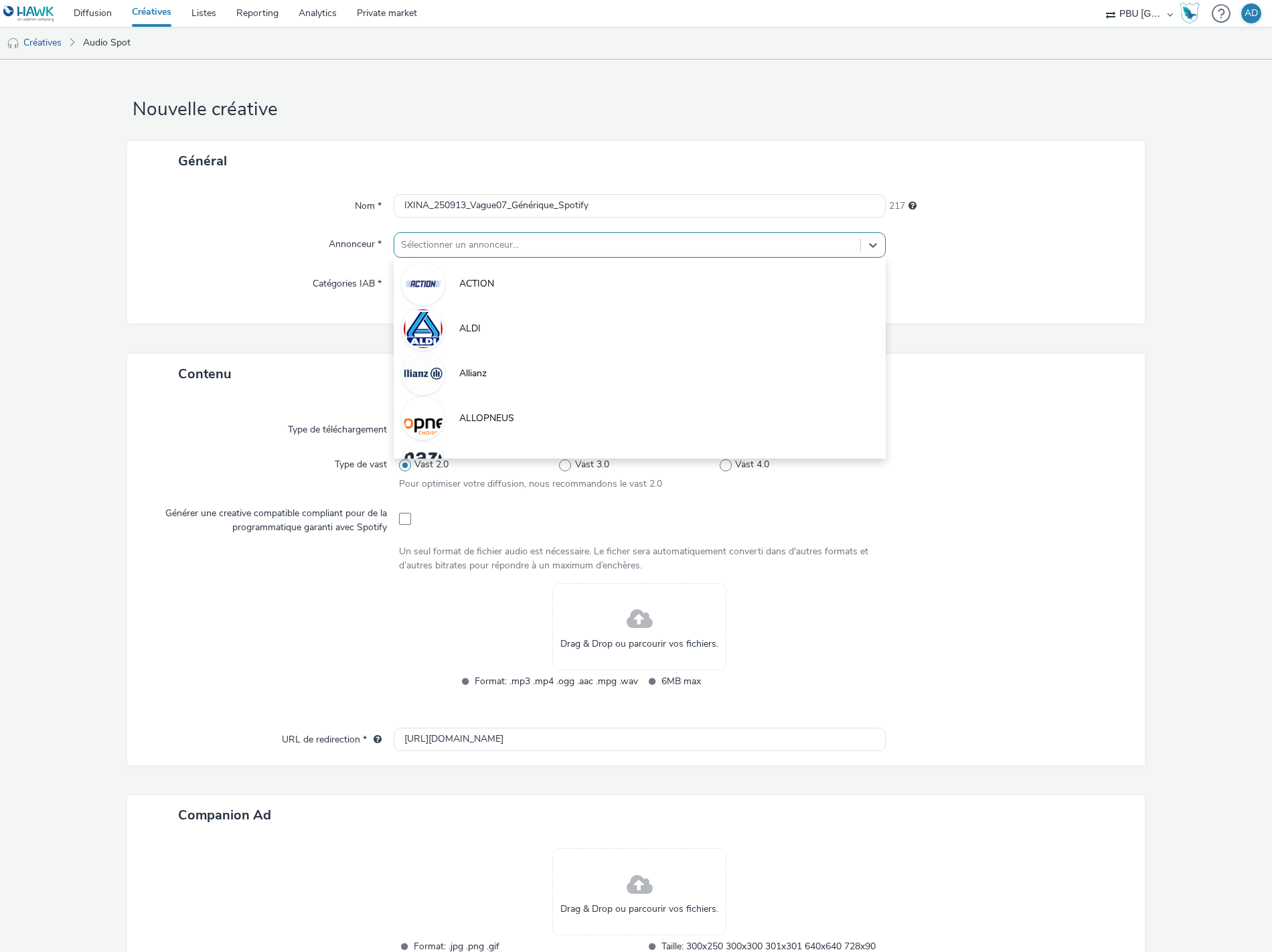
click at [424, 246] on div at bounding box center [627, 245] width 452 height 16
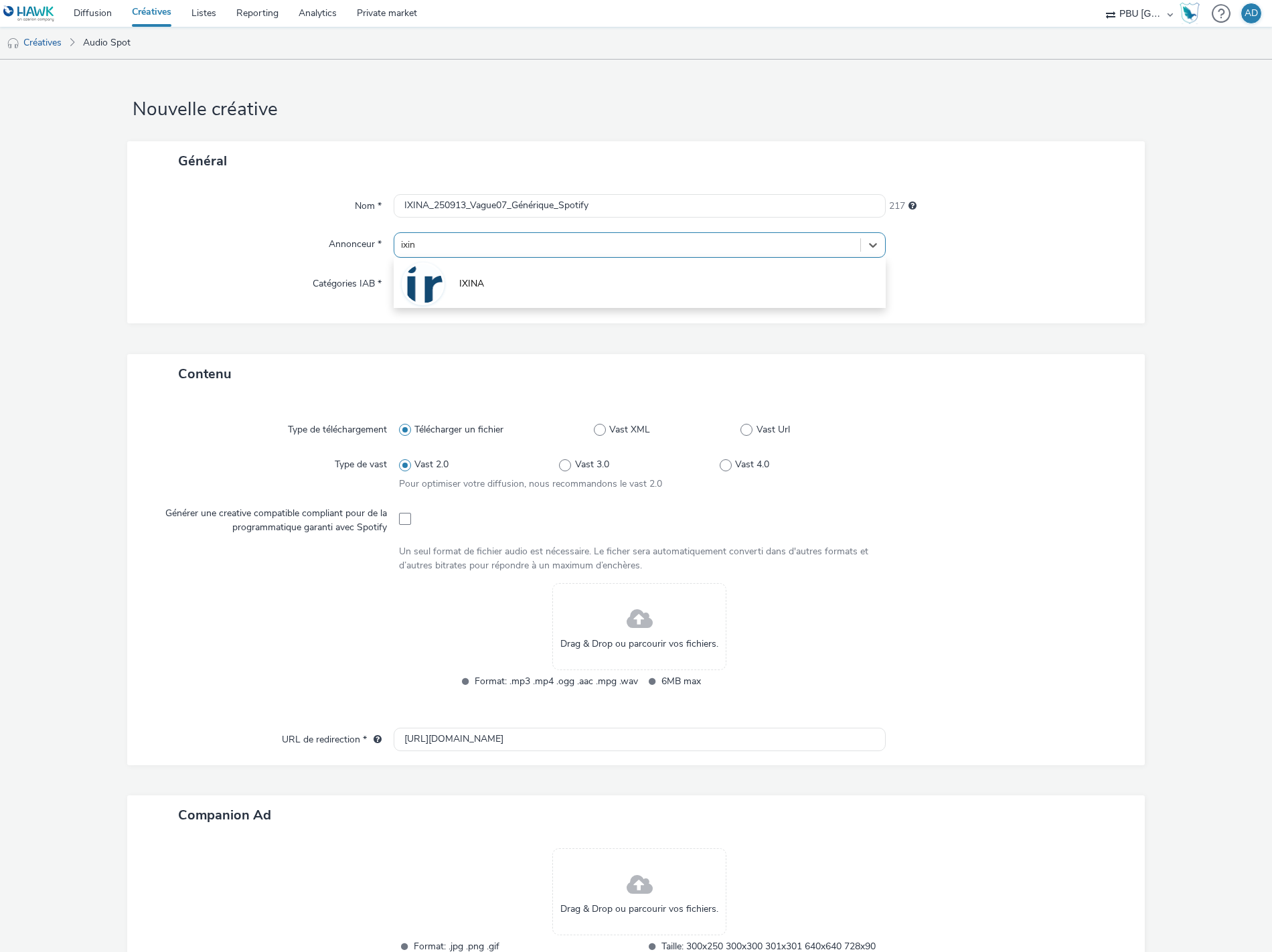
type input "ixina"
click at [443, 289] on li "IXINA" at bounding box center [640, 282] width 492 height 44
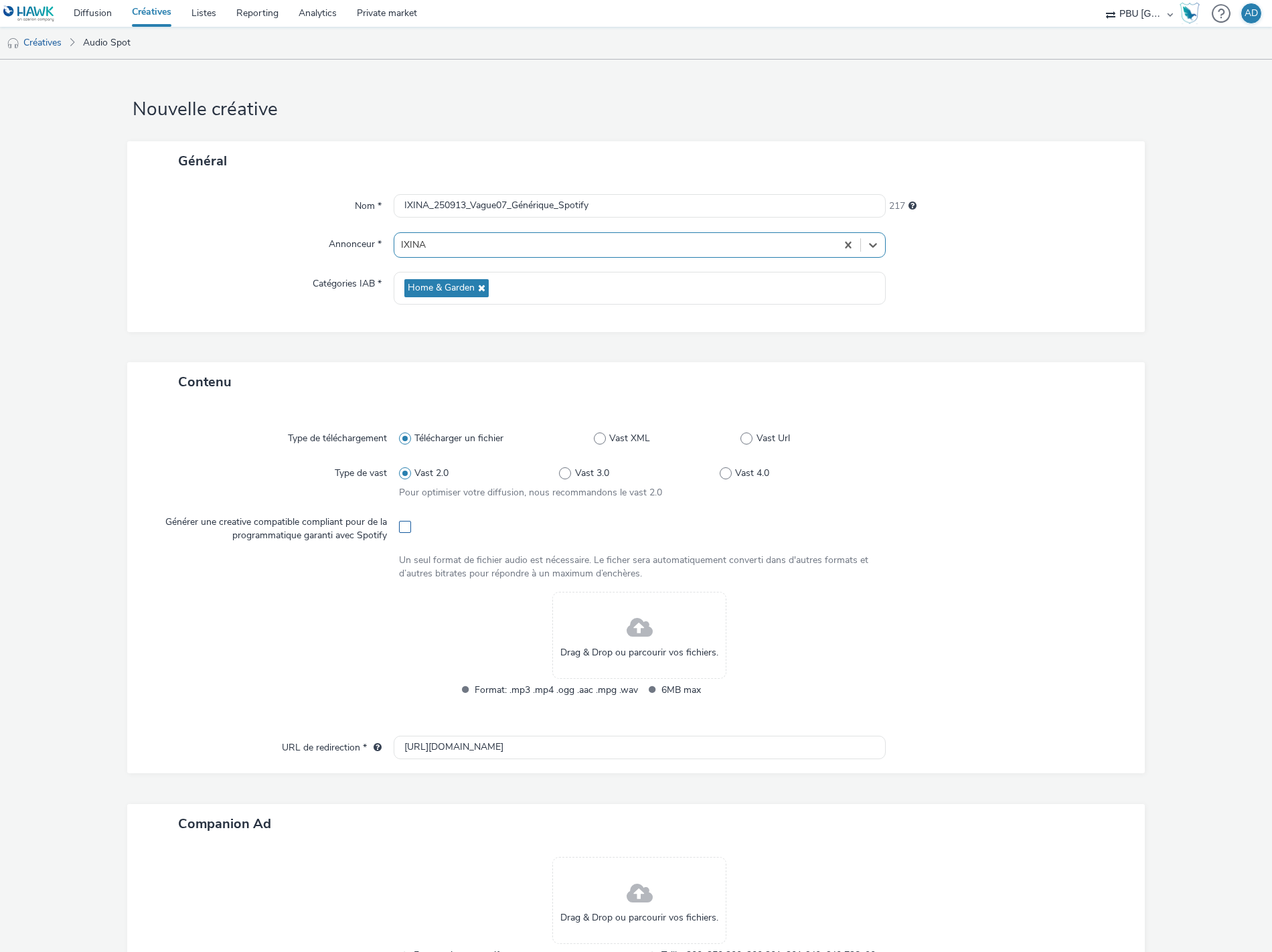
click at [399, 532] on span at bounding box center [405, 526] width 12 height 12
checkbox input "true"
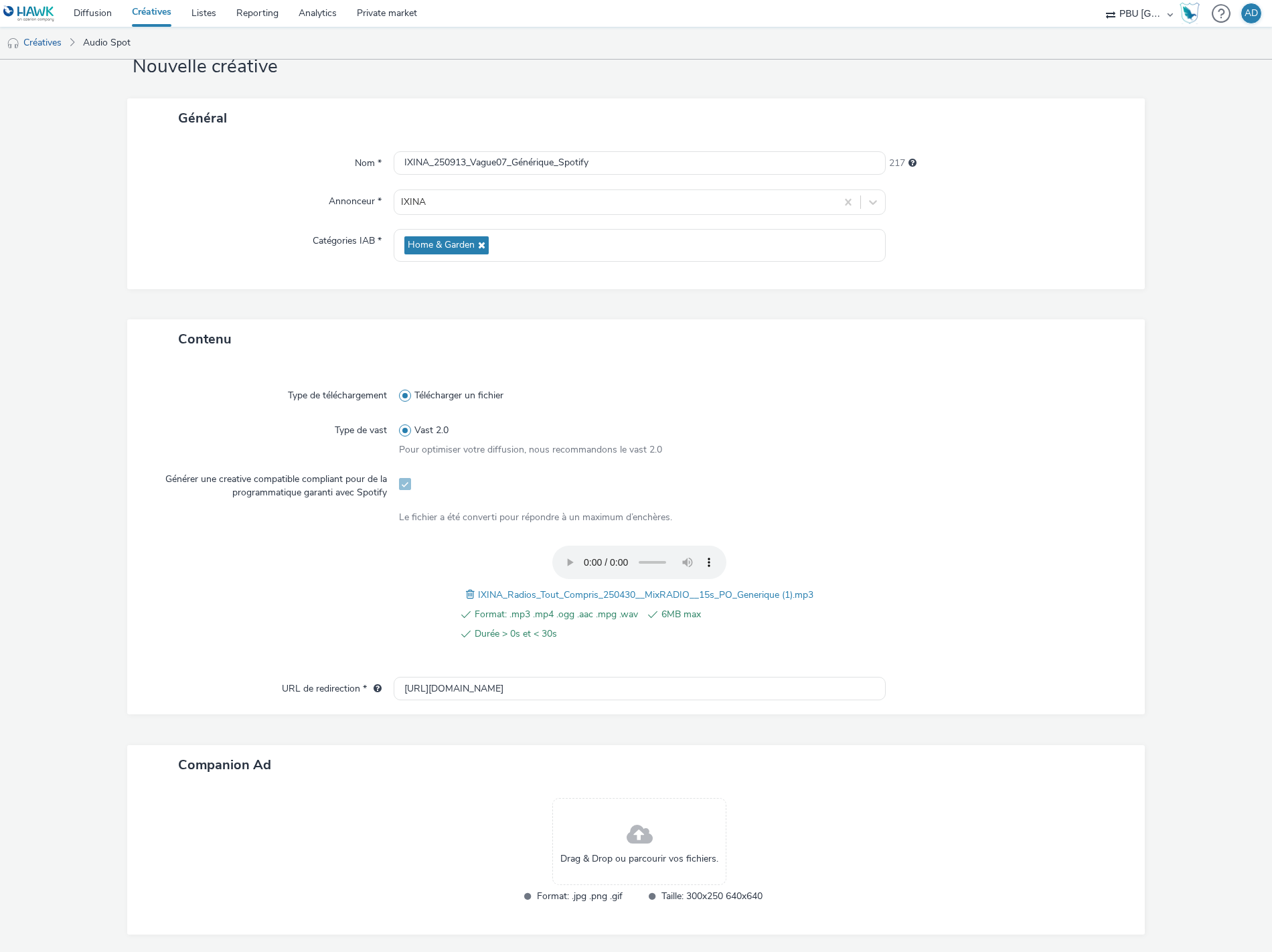
scroll to position [87, 0]
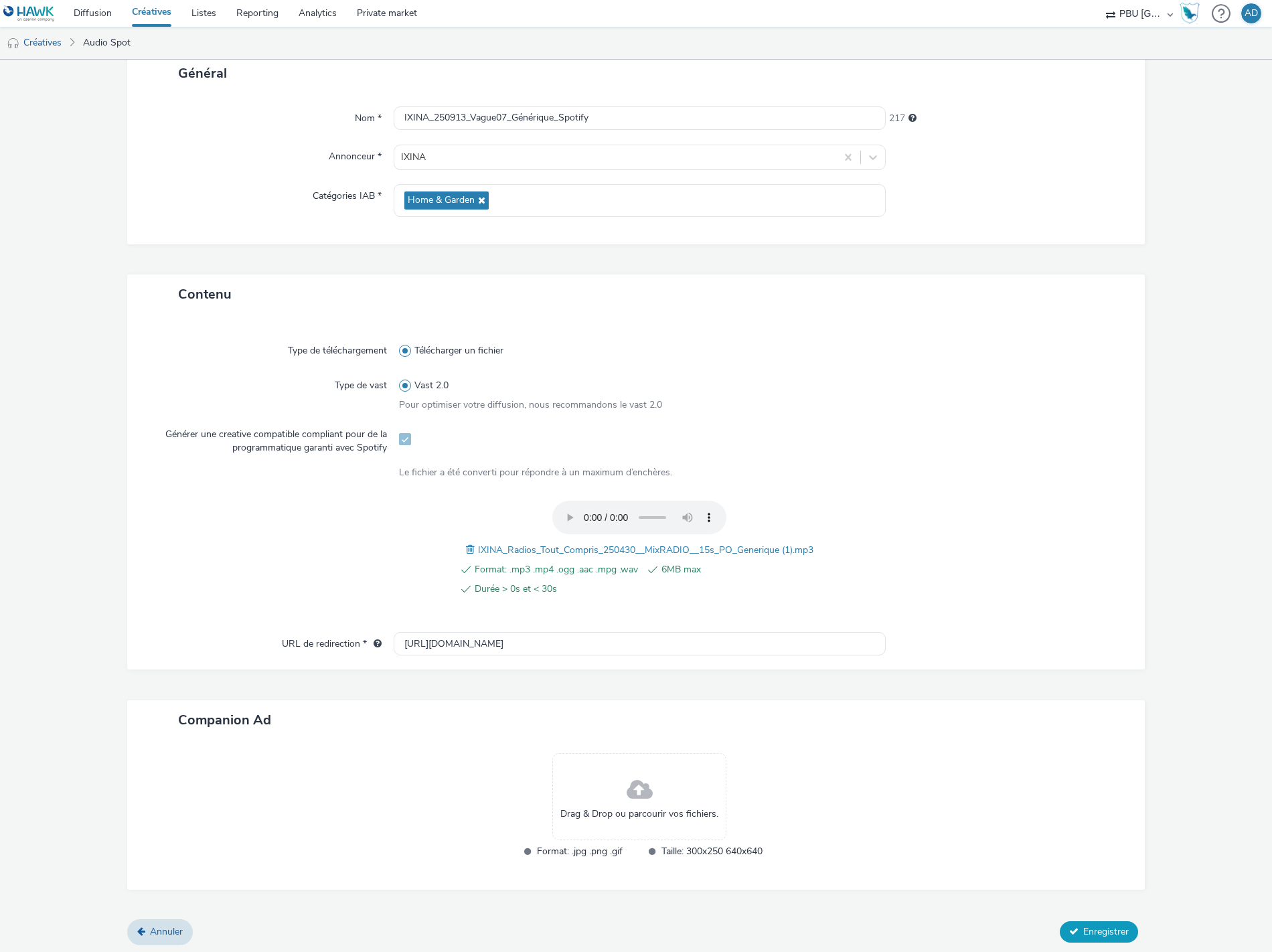
click at [1093, 926] on span "Enregistrer" at bounding box center [1106, 931] width 45 height 13
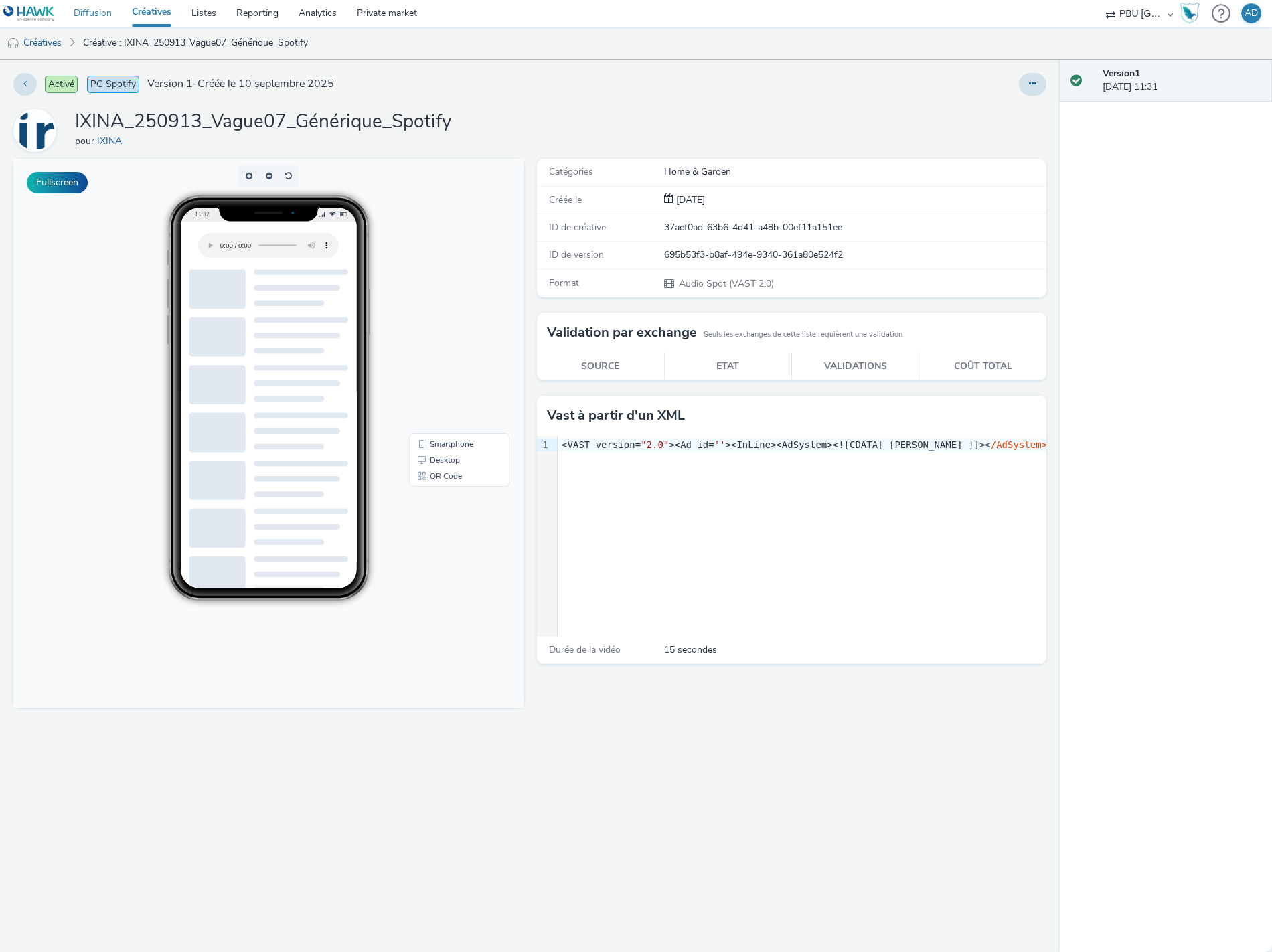
click at [91, 10] on link "Diffusion" at bounding box center [93, 13] width 59 height 27
